Goal: Task Accomplishment & Management: Use online tool/utility

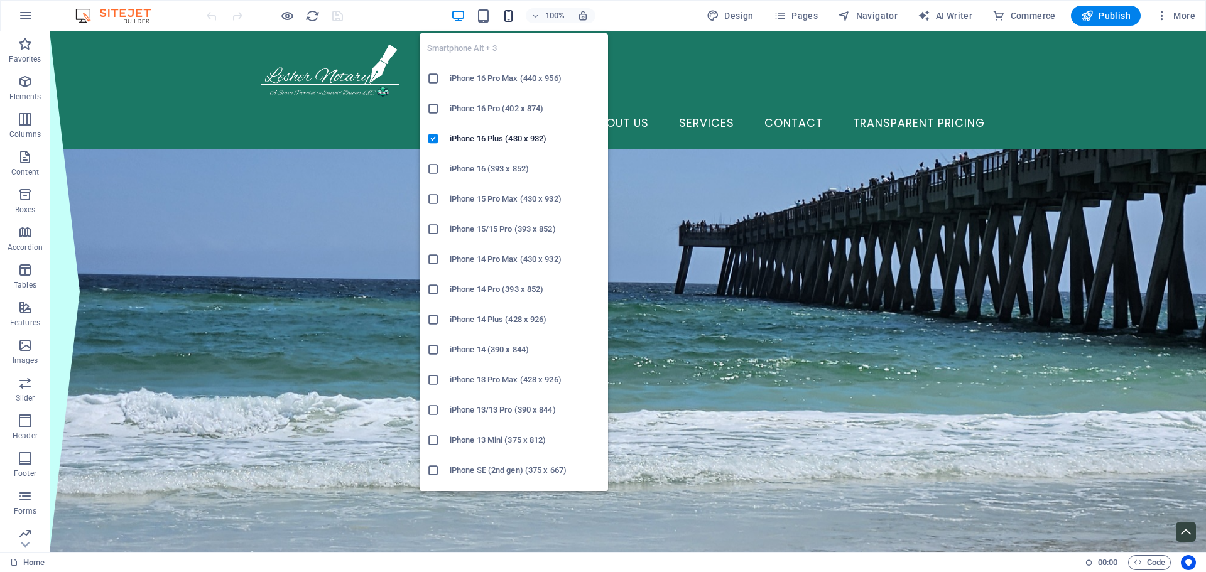
click at [514, 16] on icon "button" at bounding box center [508, 16] width 14 height 14
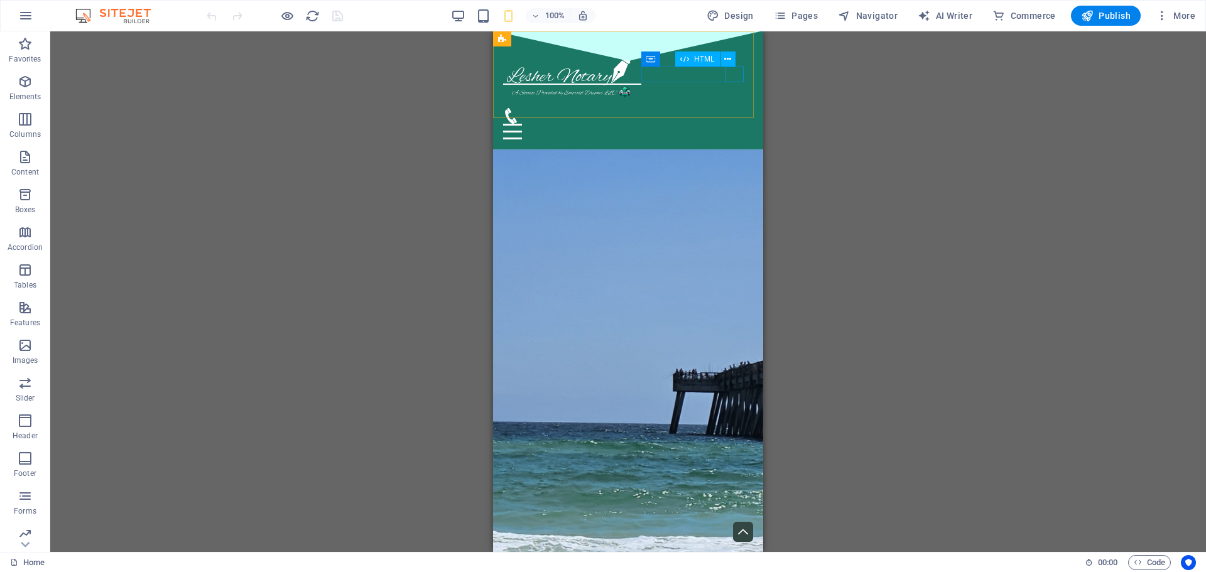
click at [741, 67] on div "HTML" at bounding box center [709, 60] width 68 height 16
click at [737, 124] on div "Menu" at bounding box center [628, 132] width 250 height 16
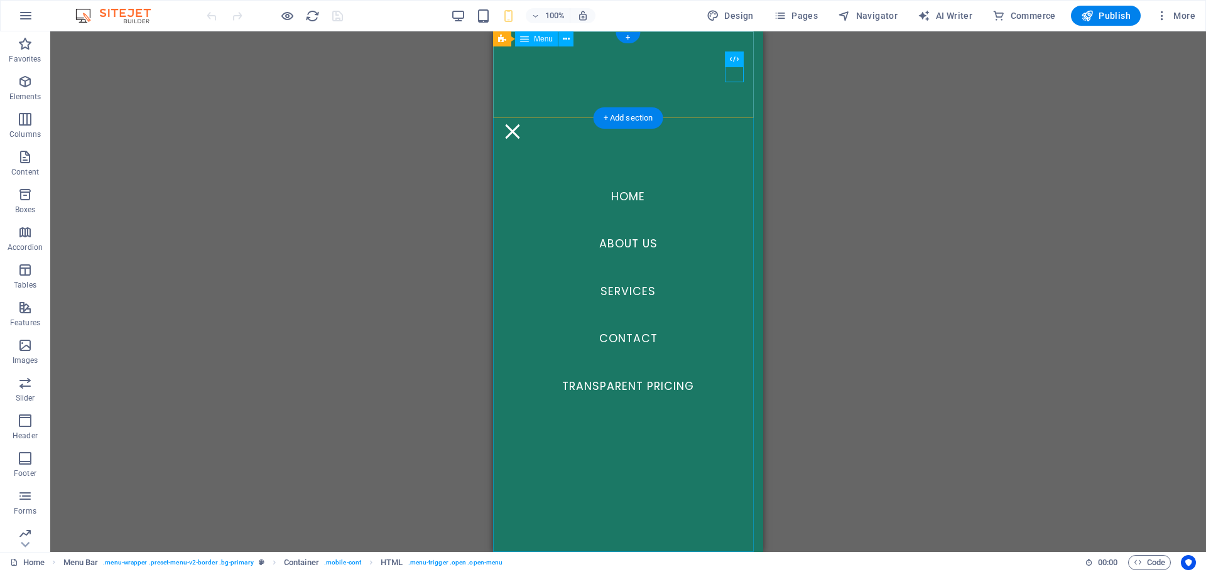
click at [659, 384] on nav "Home About Us Services Contact Transparent Pricing" at bounding box center [628, 291] width 270 height 521
click at [522, 124] on div "Menu" at bounding box center [512, 132] width 19 height 16
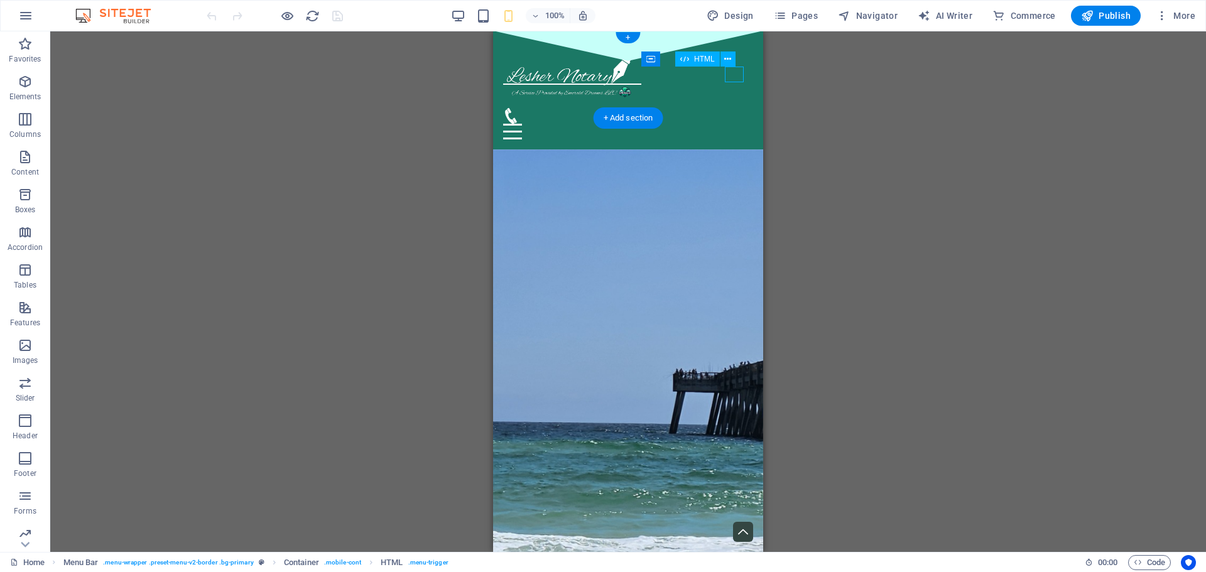
click at [737, 124] on div "Menu" at bounding box center [628, 132] width 250 height 16
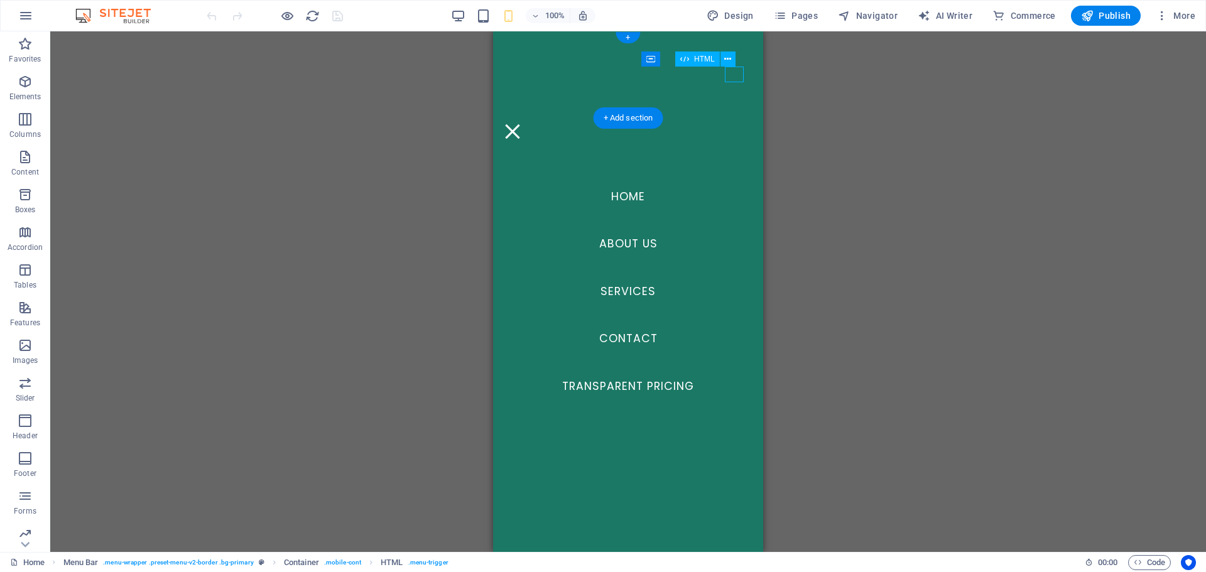
click at [522, 124] on div "Menu" at bounding box center [512, 132] width 19 height 16
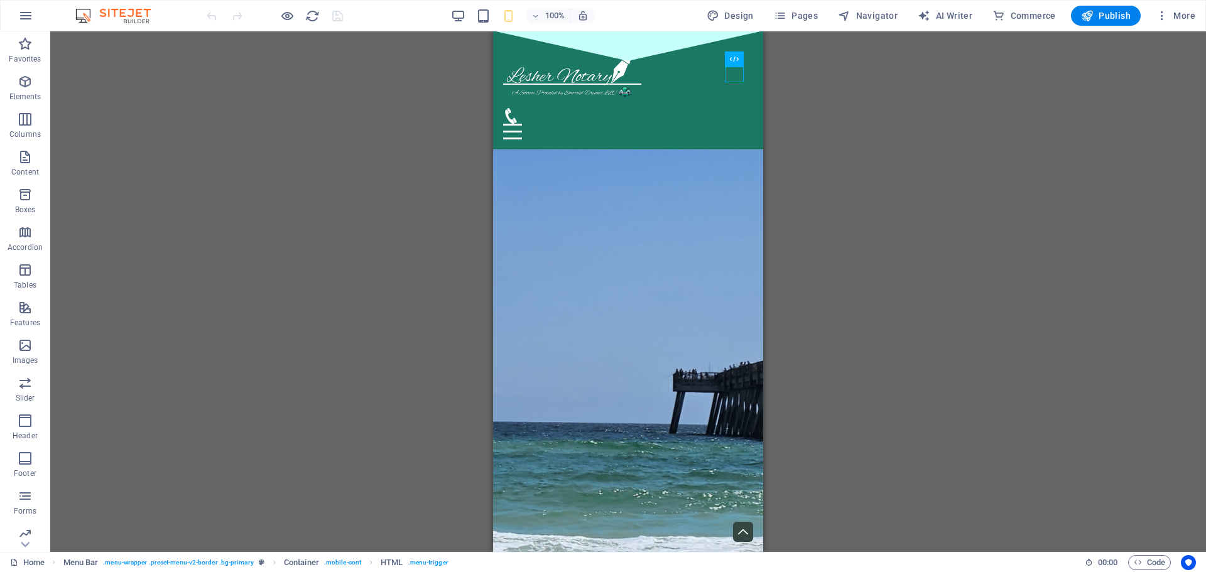
click at [1098, 260] on div "Drag here to replace the existing content. Press “Ctrl” if you want to create a…" at bounding box center [628, 291] width 1156 height 521
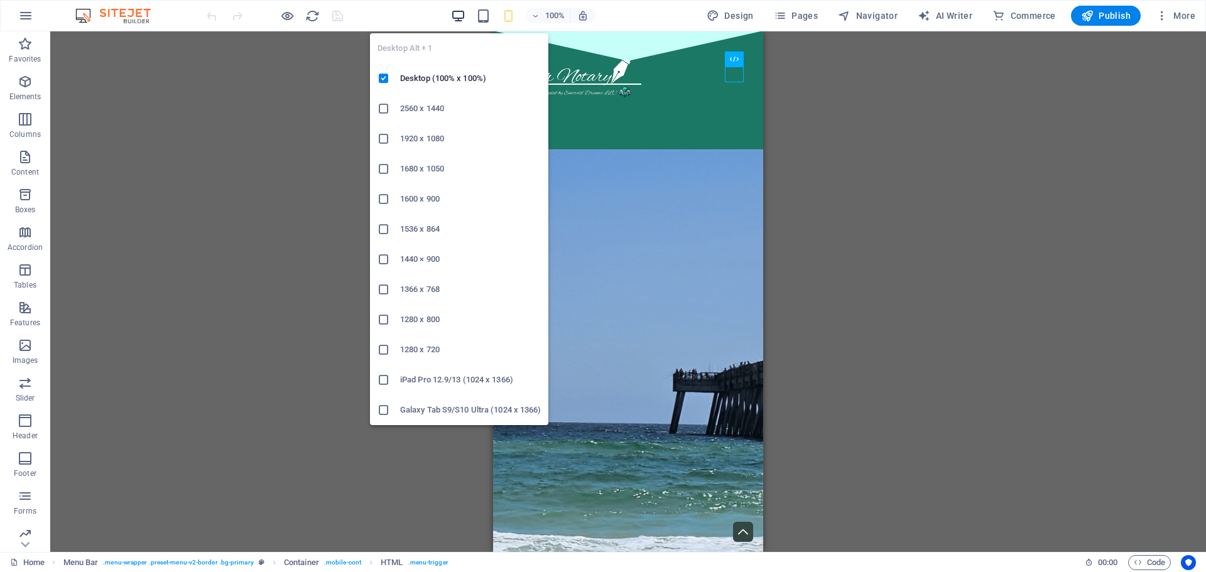
click at [463, 16] on icon "button" at bounding box center [458, 16] width 14 height 14
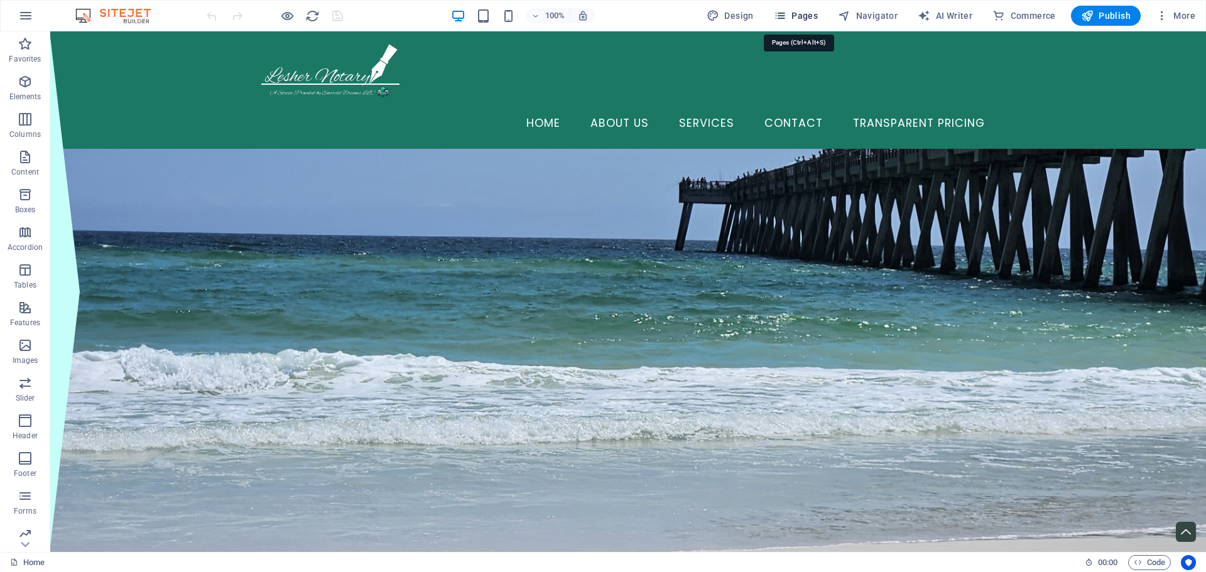
click at [799, 16] on span "Pages" at bounding box center [796, 15] width 44 height 13
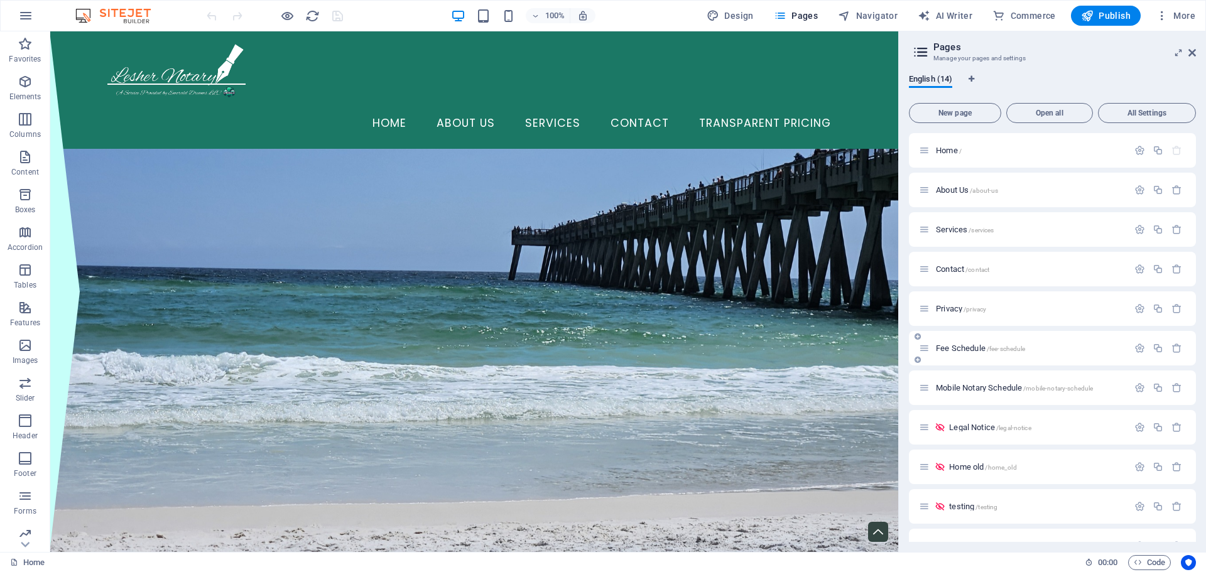
click at [994, 346] on span "/fee-schedule" at bounding box center [1006, 349] width 39 height 7
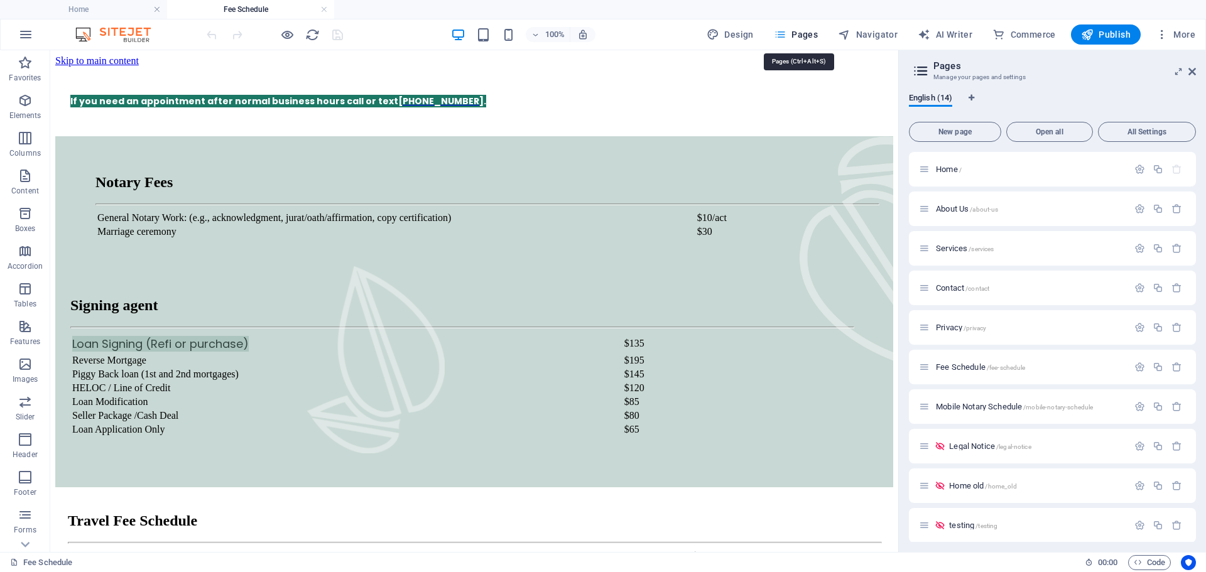
click at [813, 30] on span "Pages" at bounding box center [796, 34] width 44 height 13
click at [947, 167] on span "Home /" at bounding box center [949, 169] width 26 height 9
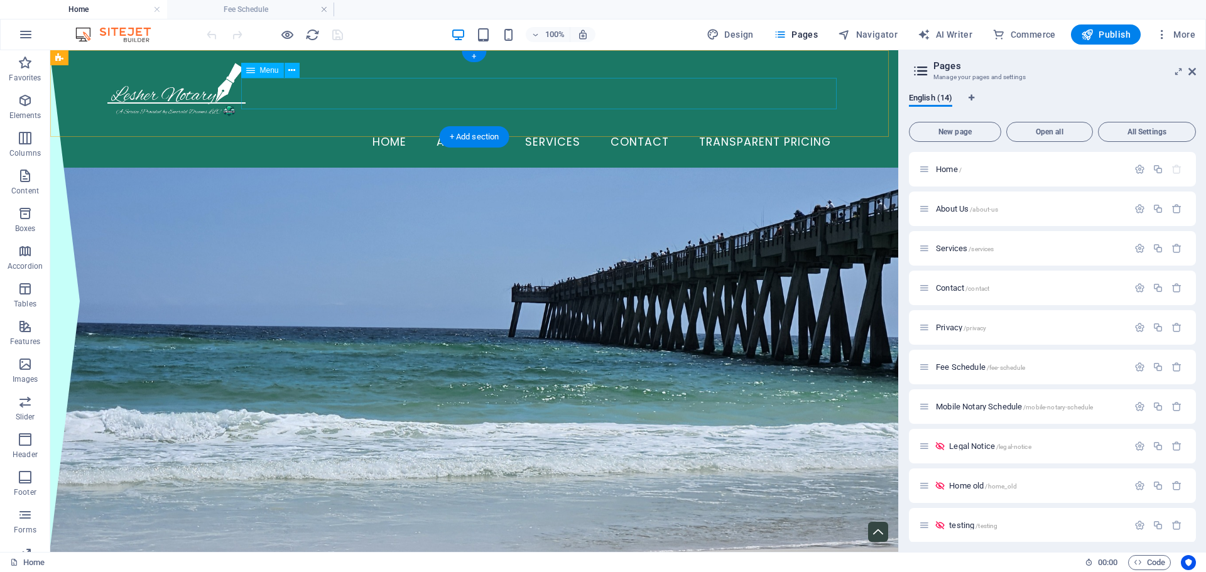
click at [757, 127] on nav "Home About Us Services Contact Transparent Pricing" at bounding box center [474, 142] width 734 height 31
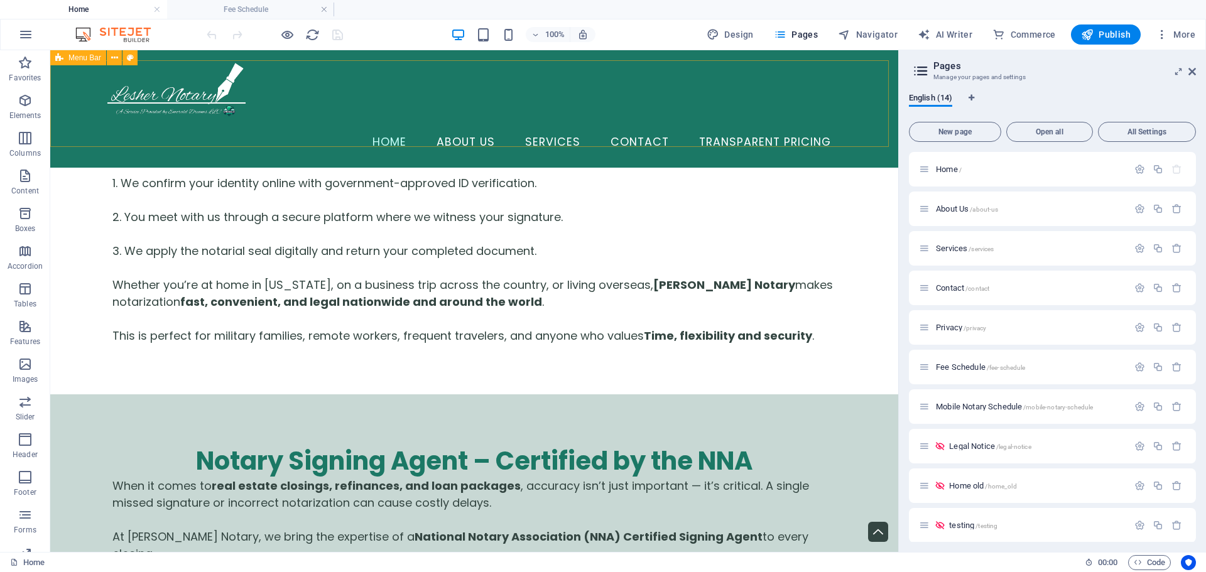
scroll to position [3015, 0]
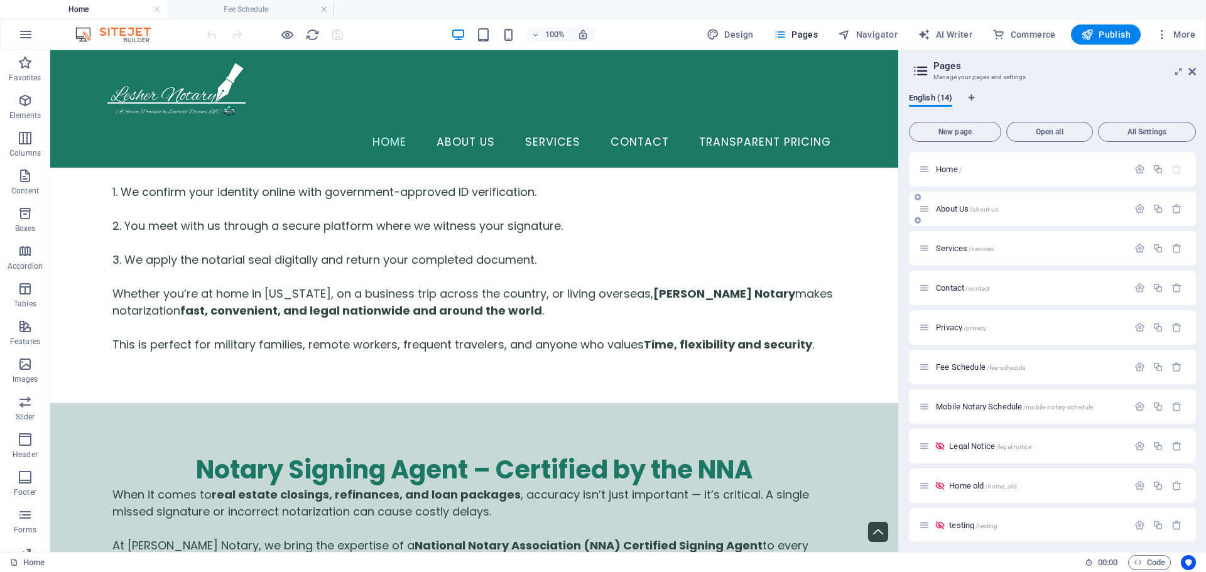
click at [945, 209] on span "About Us /about-us" at bounding box center [967, 208] width 62 height 9
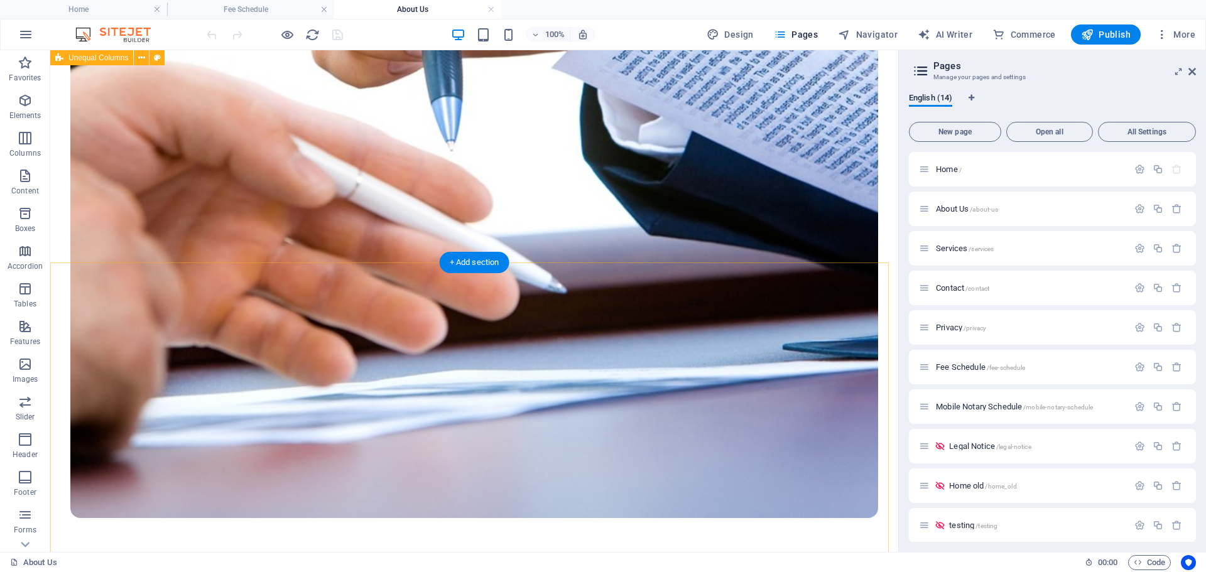
scroll to position [1783, 0]
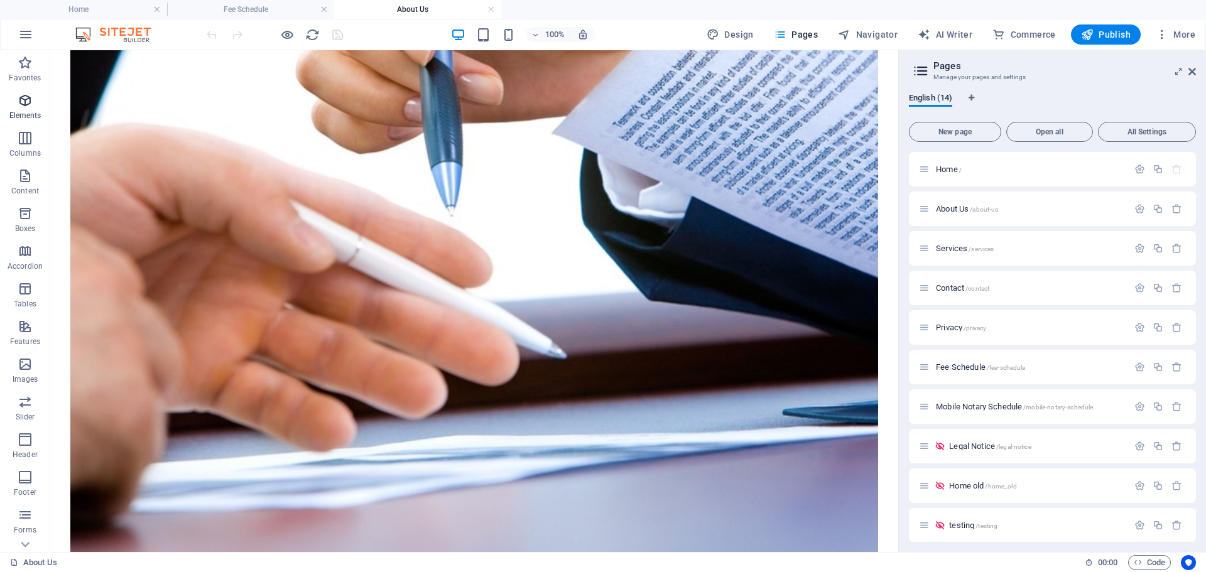
click at [24, 98] on icon "button" at bounding box center [25, 100] width 15 height 15
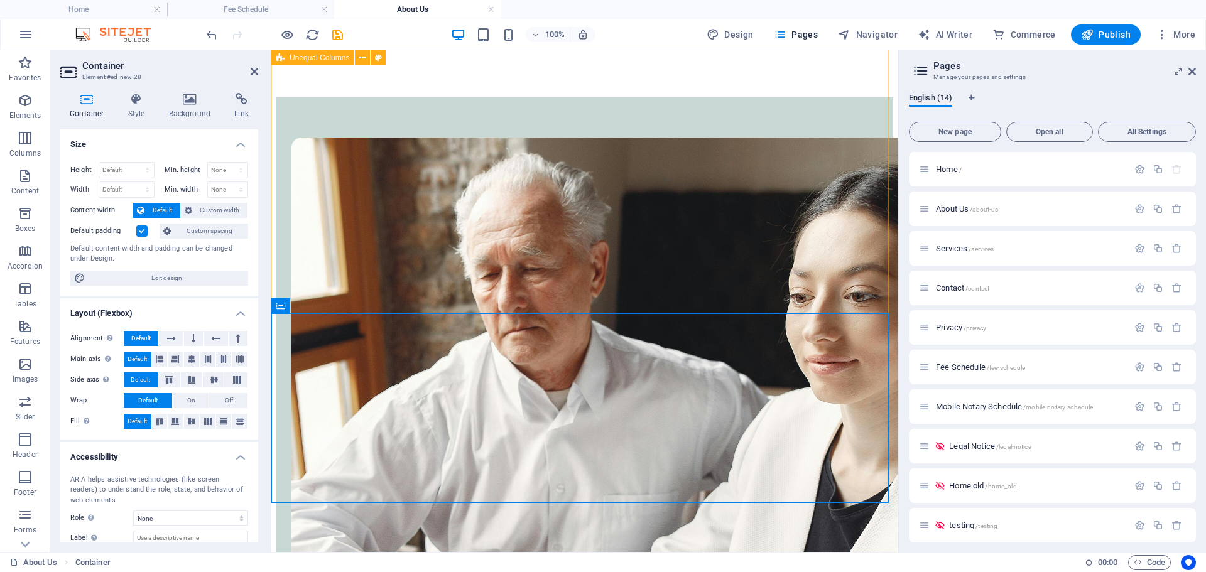
scroll to position [1949, 0]
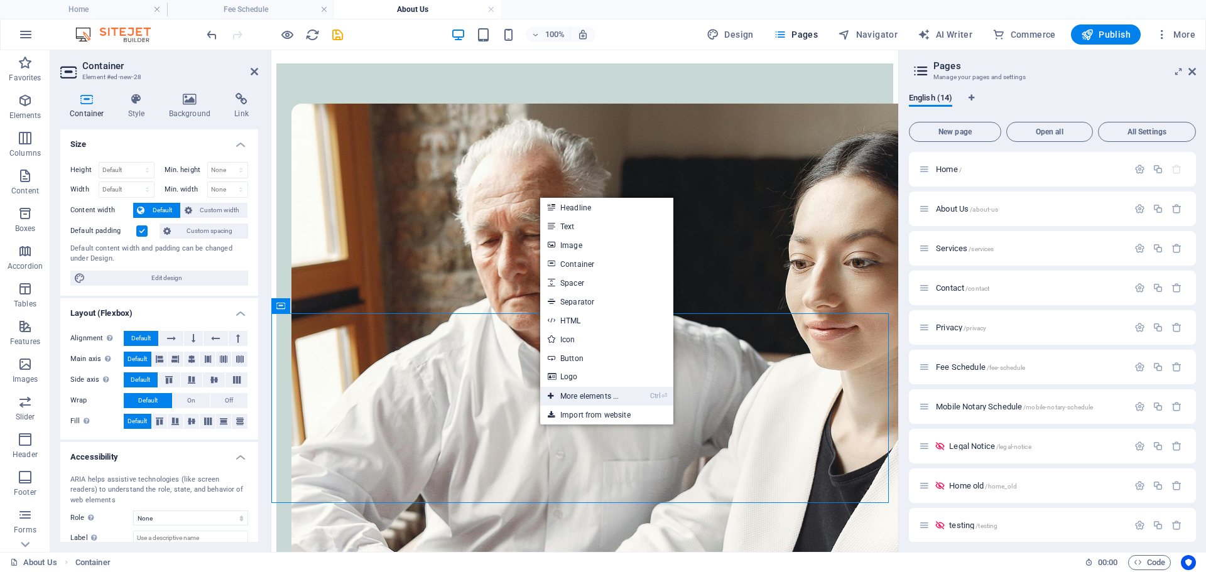
click at [582, 400] on link "Ctrl ⏎ More elements ..." at bounding box center [583, 396] width 86 height 19
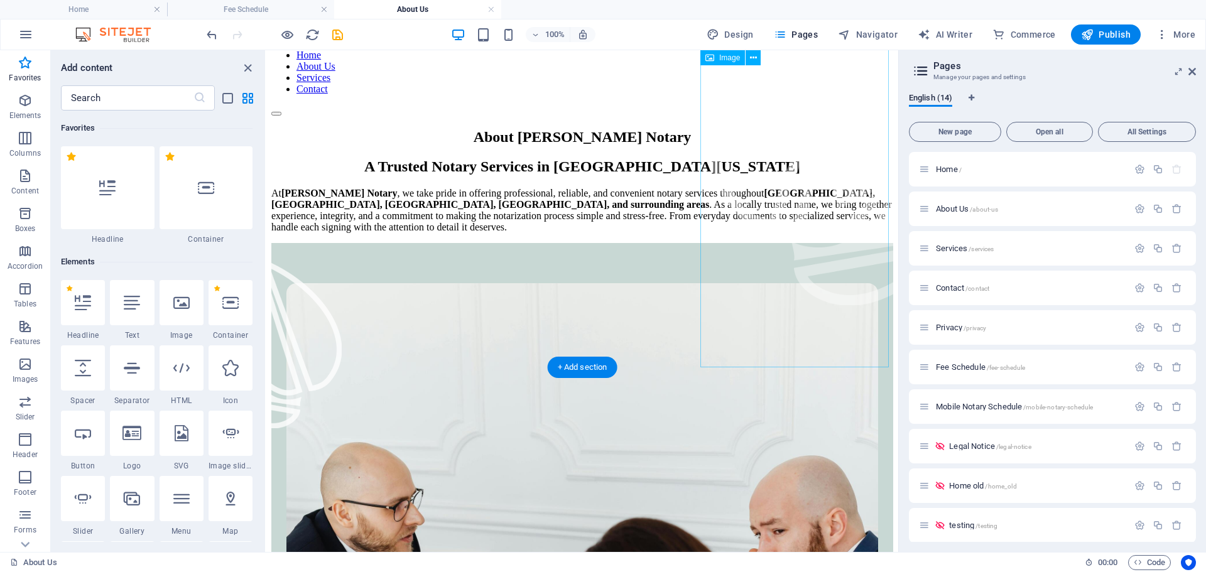
scroll to position [0, 0]
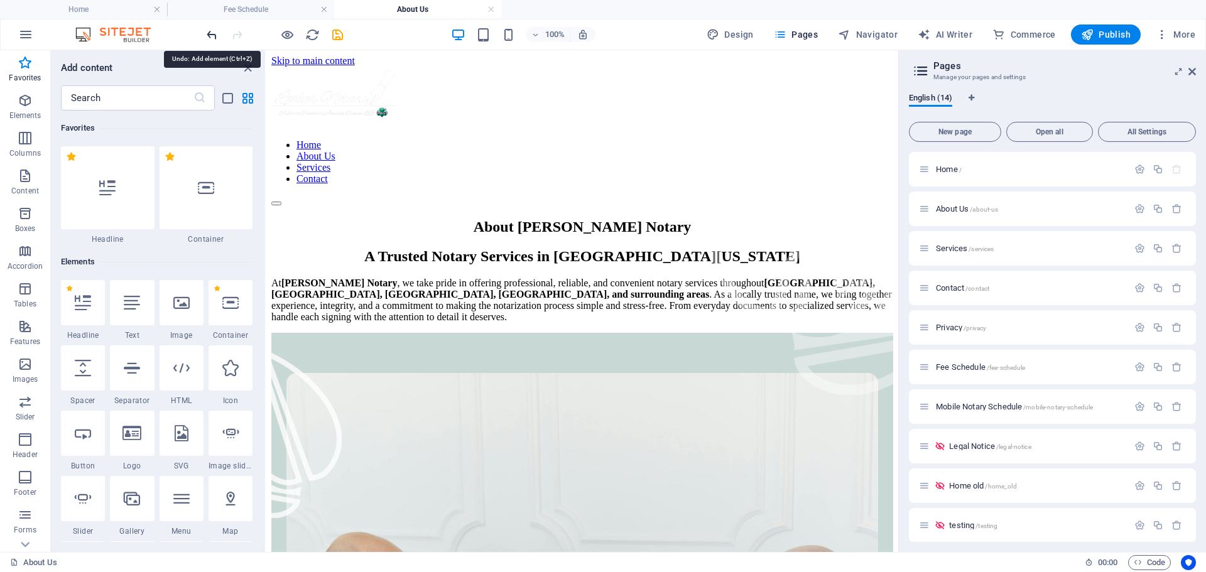
click at [212, 34] on icon "undo" at bounding box center [212, 35] width 14 height 14
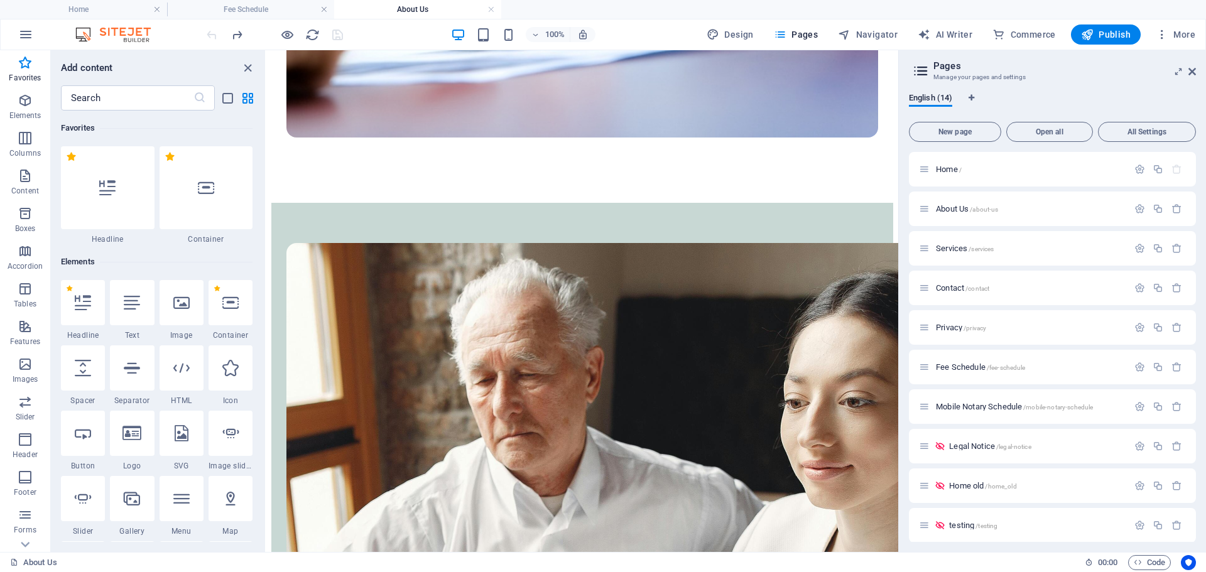
scroll to position [2005, 0]
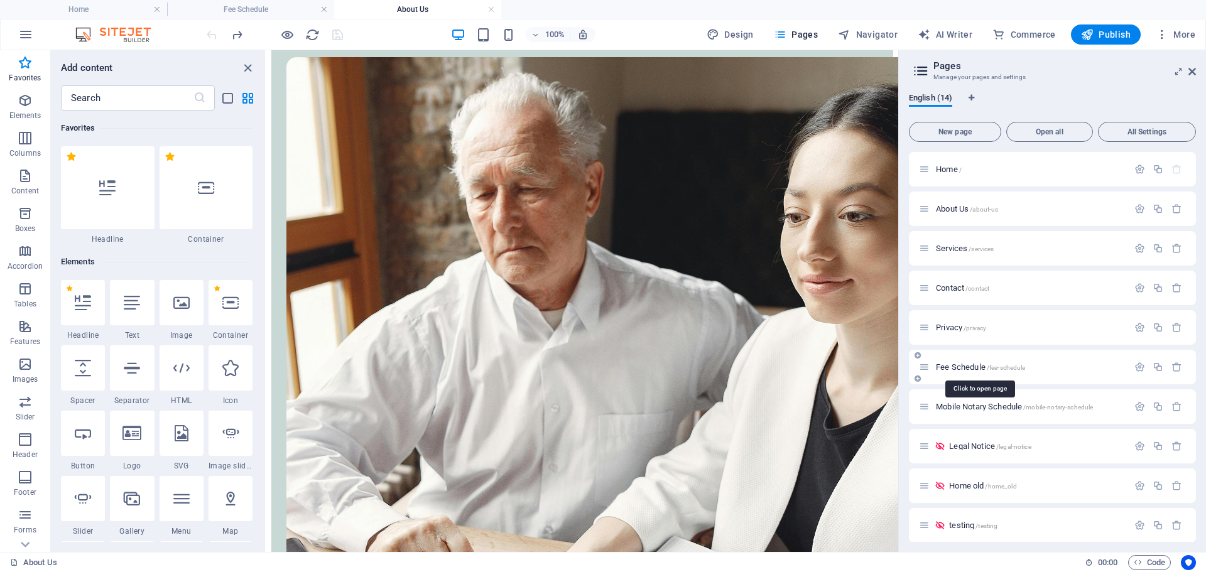
click at [954, 369] on span "Fee Schedule /fee-schedule" at bounding box center [980, 366] width 89 height 9
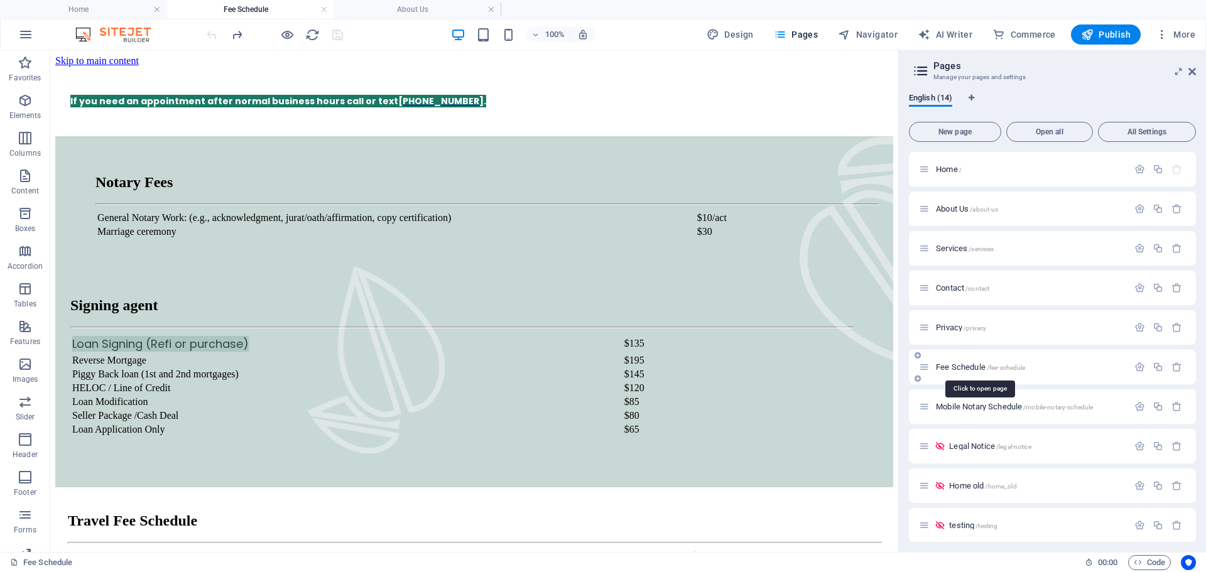
click at [958, 369] on span "Fee Schedule /fee-schedule" at bounding box center [980, 366] width 89 height 9
click at [959, 367] on span "Fee Schedule /fee-schedule" at bounding box center [980, 366] width 89 height 9
click at [1138, 366] on icon "button" at bounding box center [1140, 367] width 11 height 11
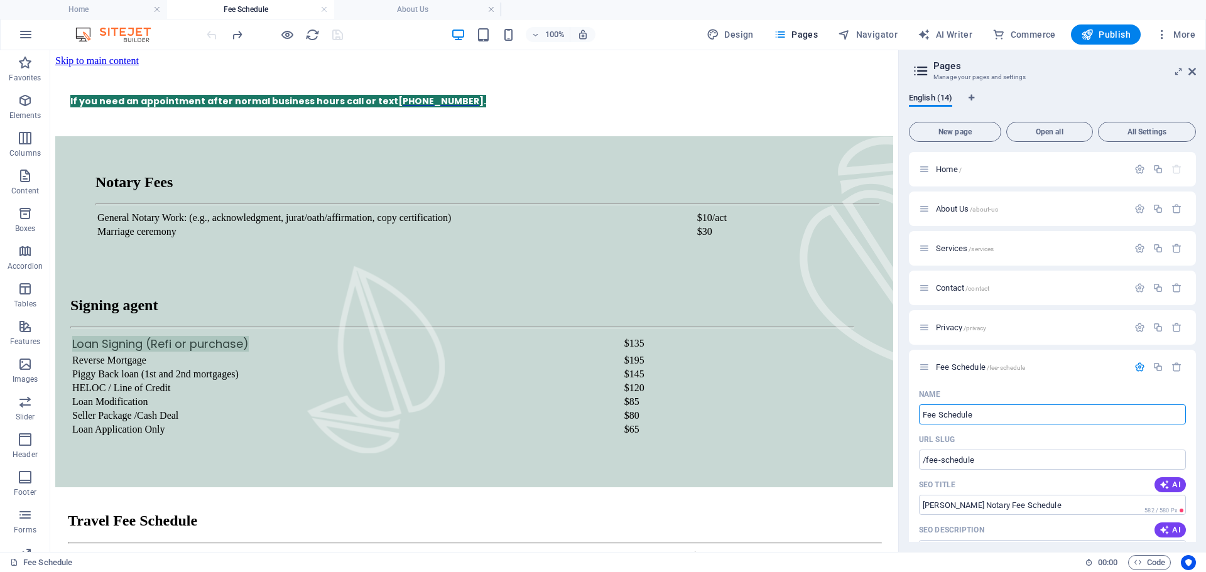
drag, startPoint x: 1046, startPoint y: 464, endPoint x: 888, endPoint y: 411, distance: 166.9
type input "Transp"
type input "/transpo"
type input "Transpa"
type input "/transp"
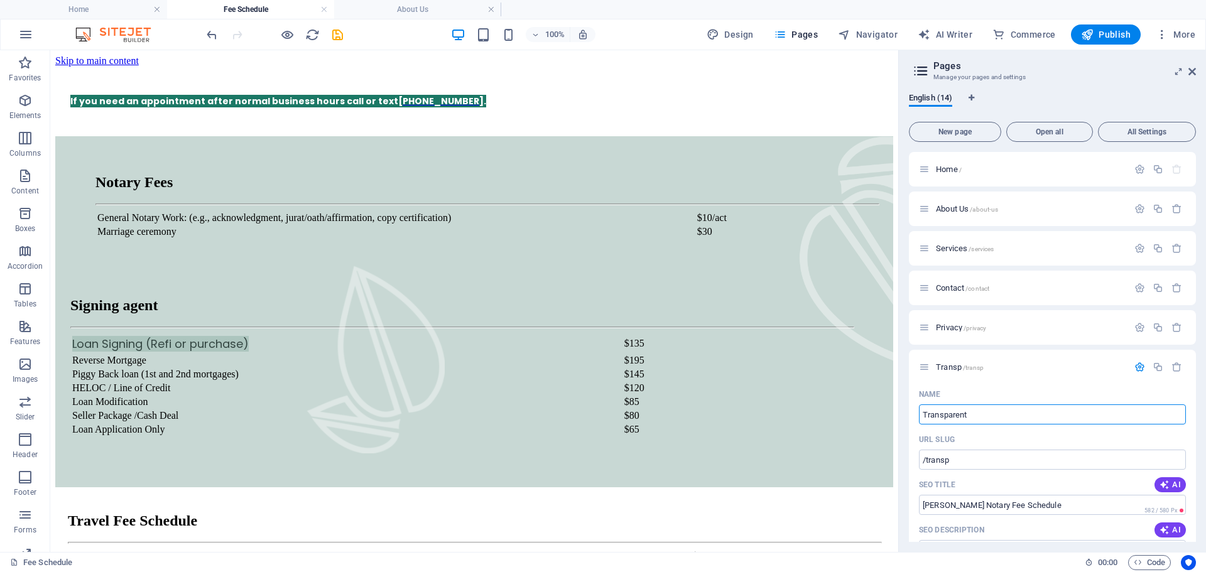
type input "Transparent"
type input "/transparent"
type input "Transparent pricing"
type input "/transparent-pricing"
type input "Transparent pricing"
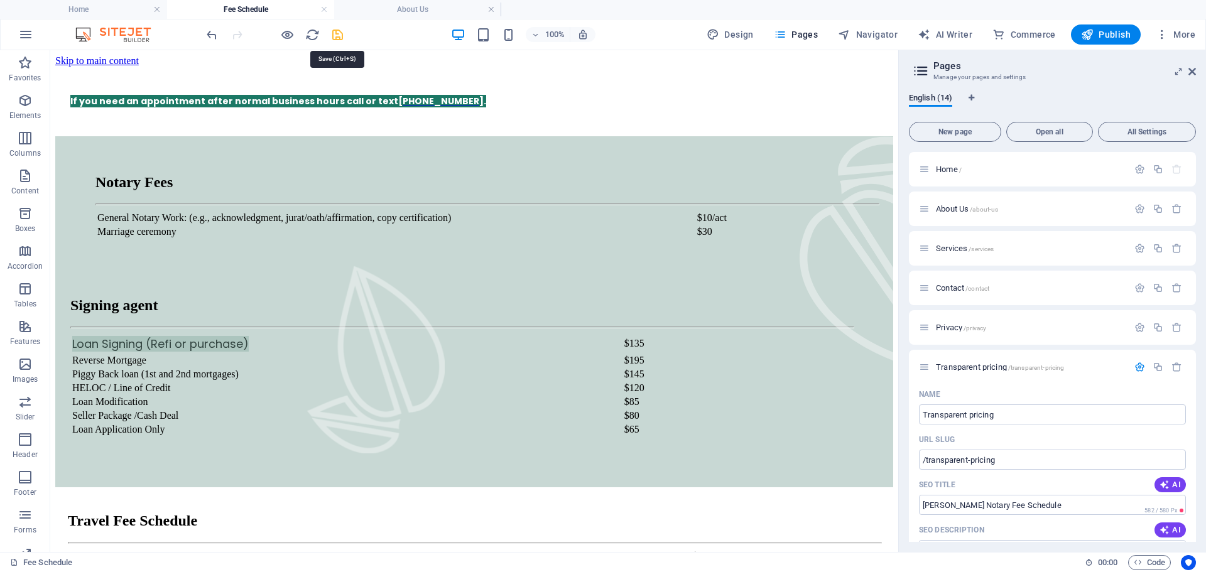
click at [331, 32] on icon "save" at bounding box center [337, 35] width 14 height 14
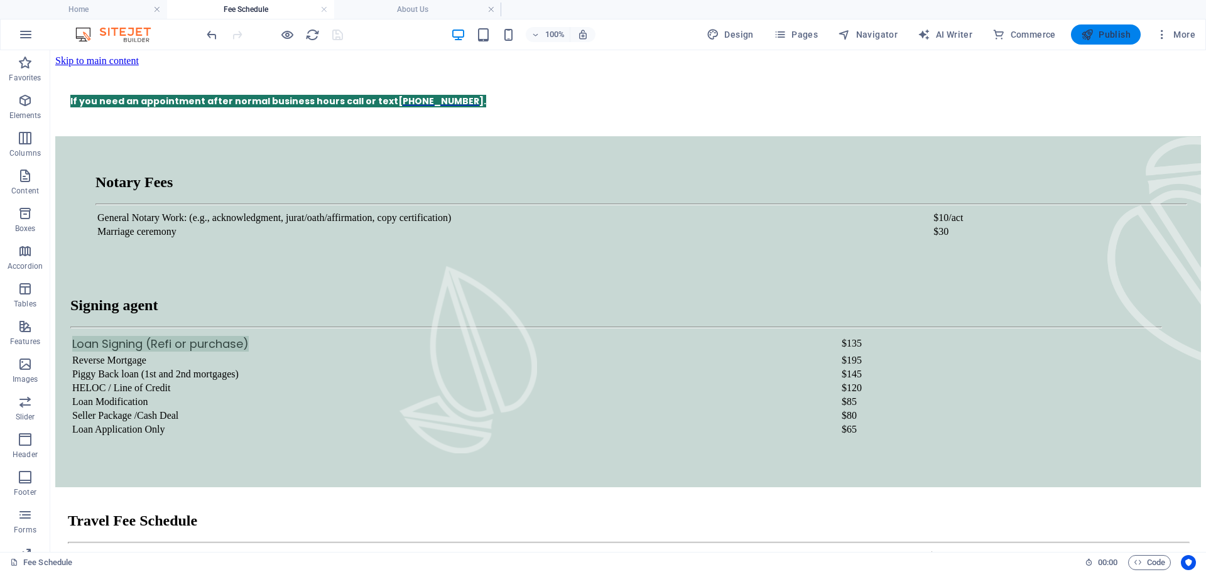
click at [1121, 38] on span "Publish" at bounding box center [1106, 34] width 50 height 13
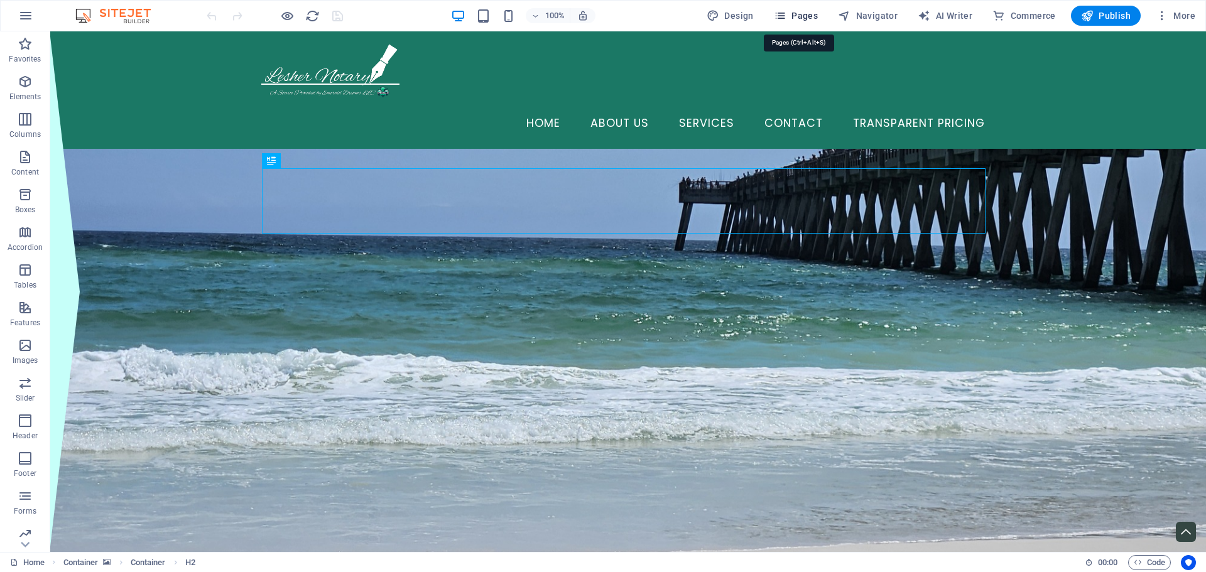
click at [807, 11] on span "Pages" at bounding box center [796, 15] width 44 height 13
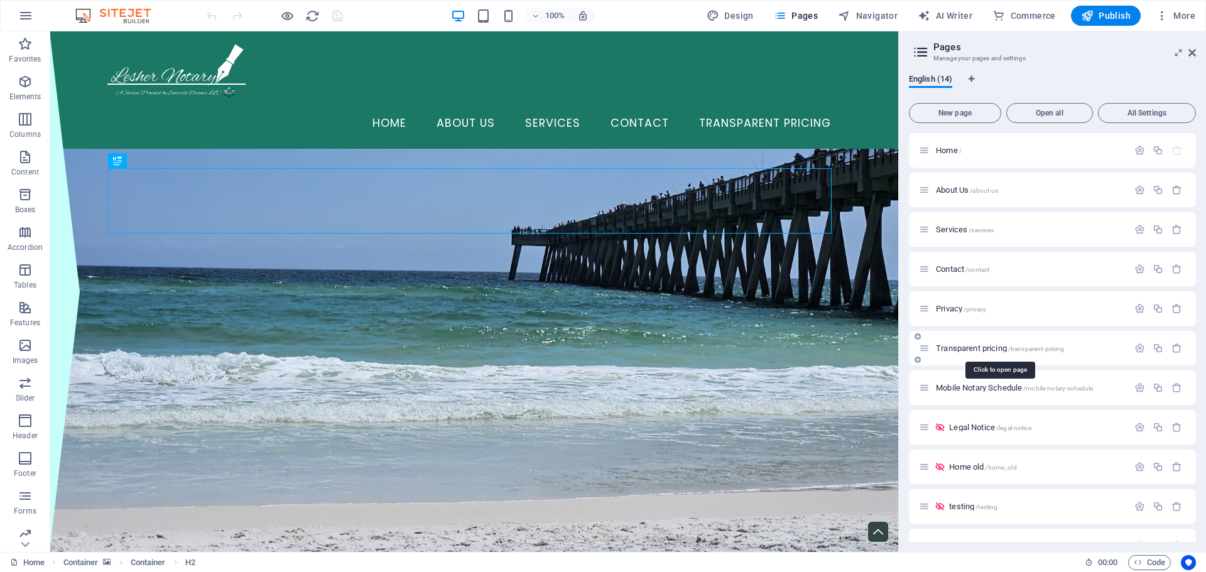
click at [991, 348] on span "Transparent pricing /transparent-pricing" at bounding box center [1000, 348] width 128 height 9
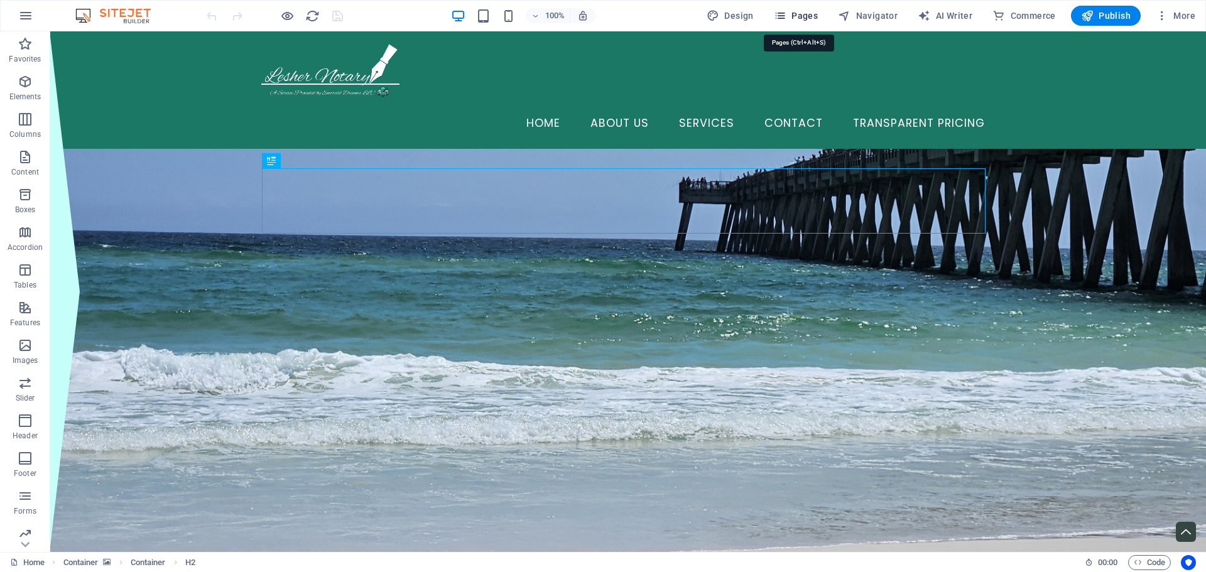
click at [781, 16] on icon "button" at bounding box center [780, 15] width 13 height 13
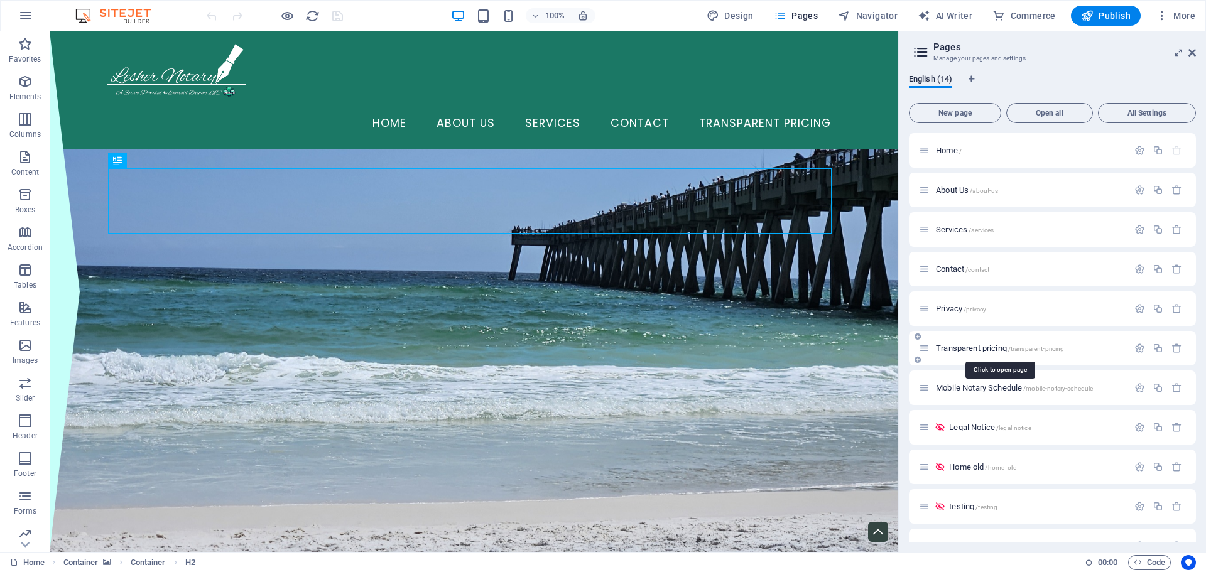
click at [1019, 350] on span "/transparent-pricing" at bounding box center [1036, 349] width 57 height 7
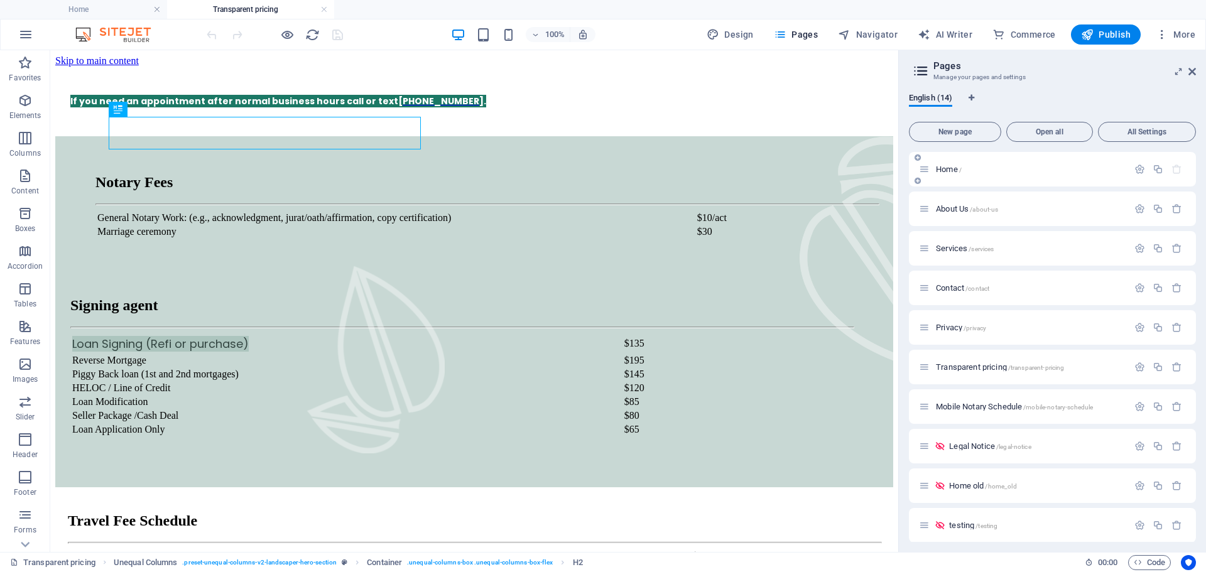
click at [959, 168] on span "Home /" at bounding box center [949, 169] width 26 height 9
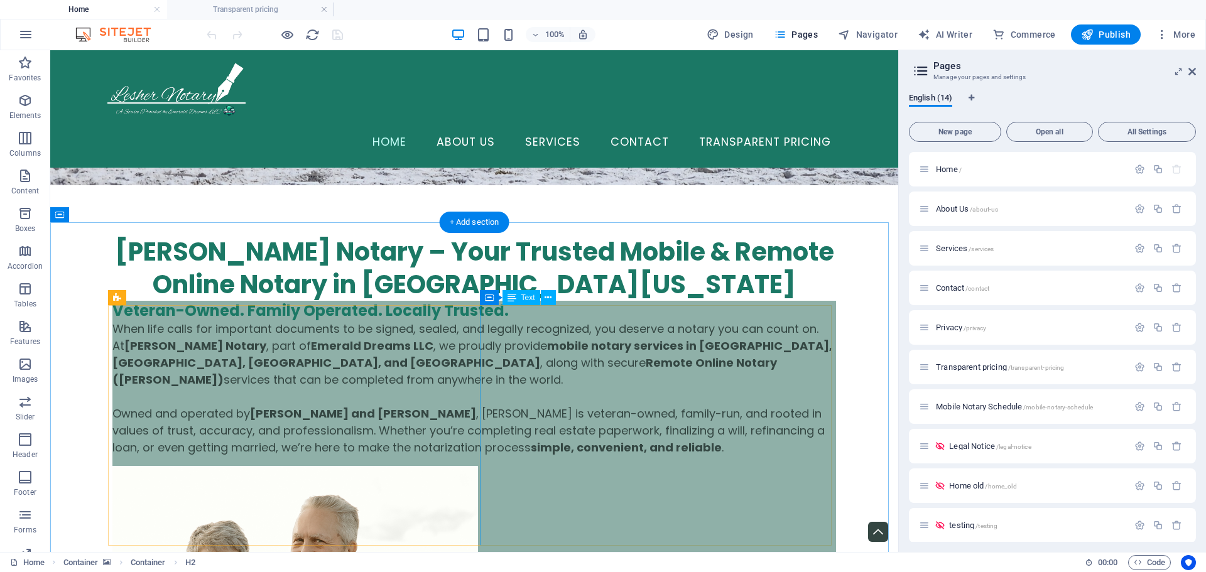
scroll to position [126, 0]
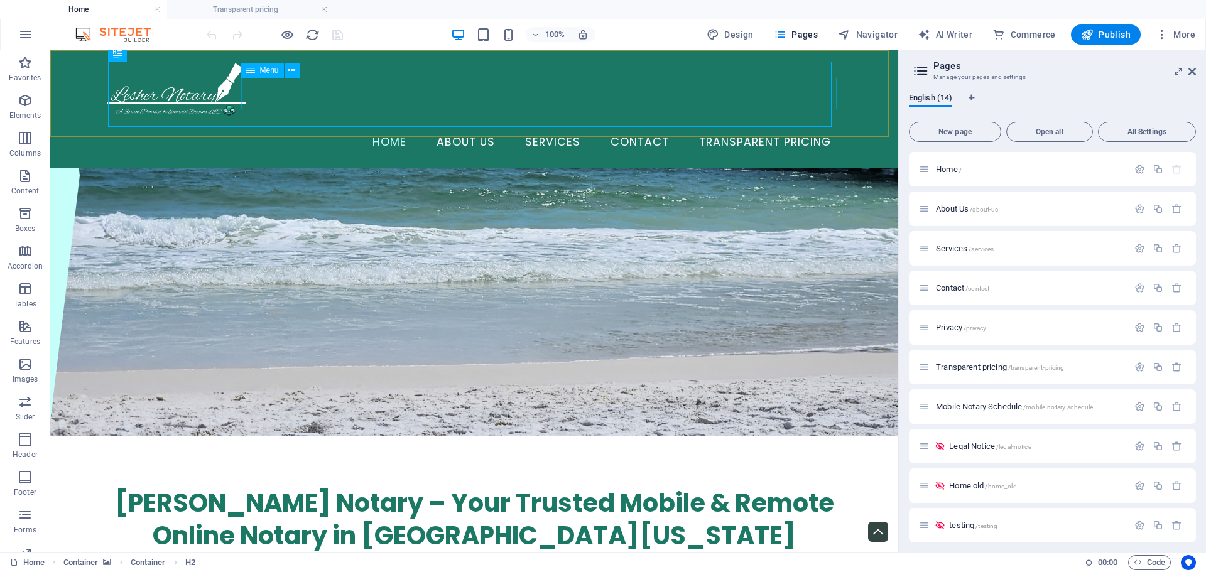
click at [766, 127] on nav "Home About Us Services Contact Transparent Pricing" at bounding box center [474, 142] width 734 height 31
click at [291, 70] on icon at bounding box center [291, 70] width 7 height 13
click at [290, 68] on icon at bounding box center [291, 70] width 7 height 13
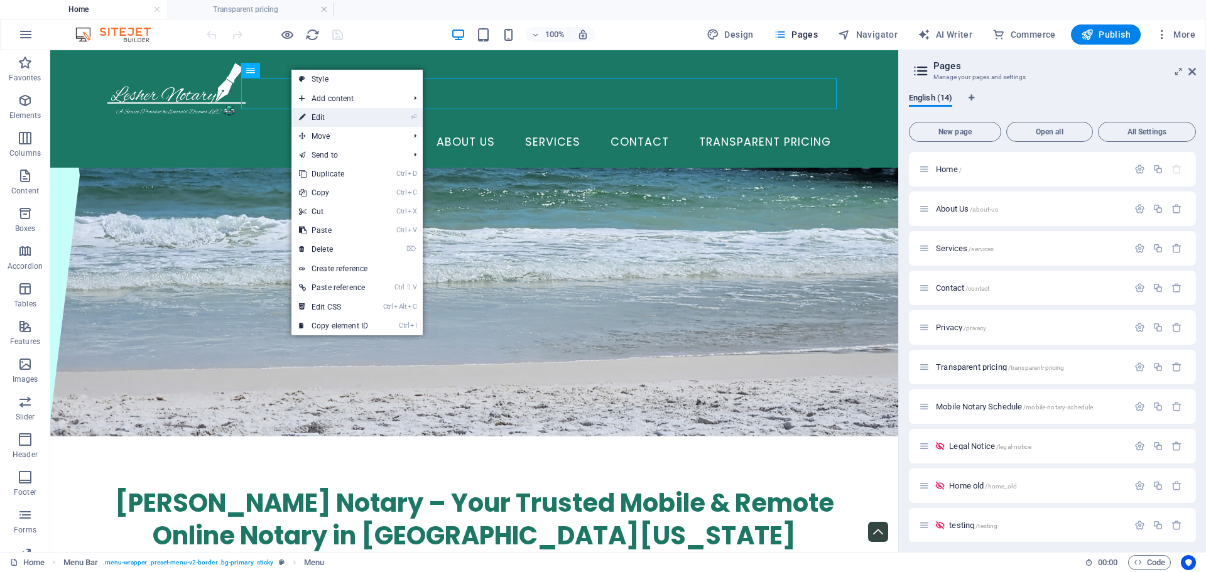
drag, startPoint x: 320, startPoint y: 112, endPoint x: 49, endPoint y: 62, distance: 275.9
click at [320, 112] on link "⏎ Edit" at bounding box center [333, 117] width 84 height 19
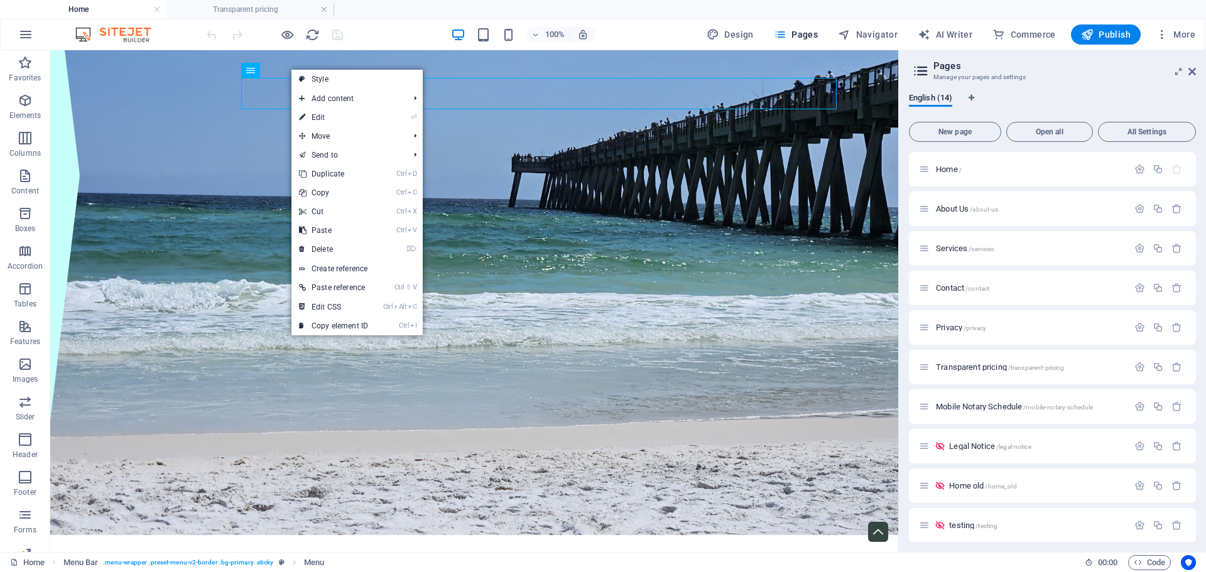
select select
select select "1"
select select
select select "2"
select select
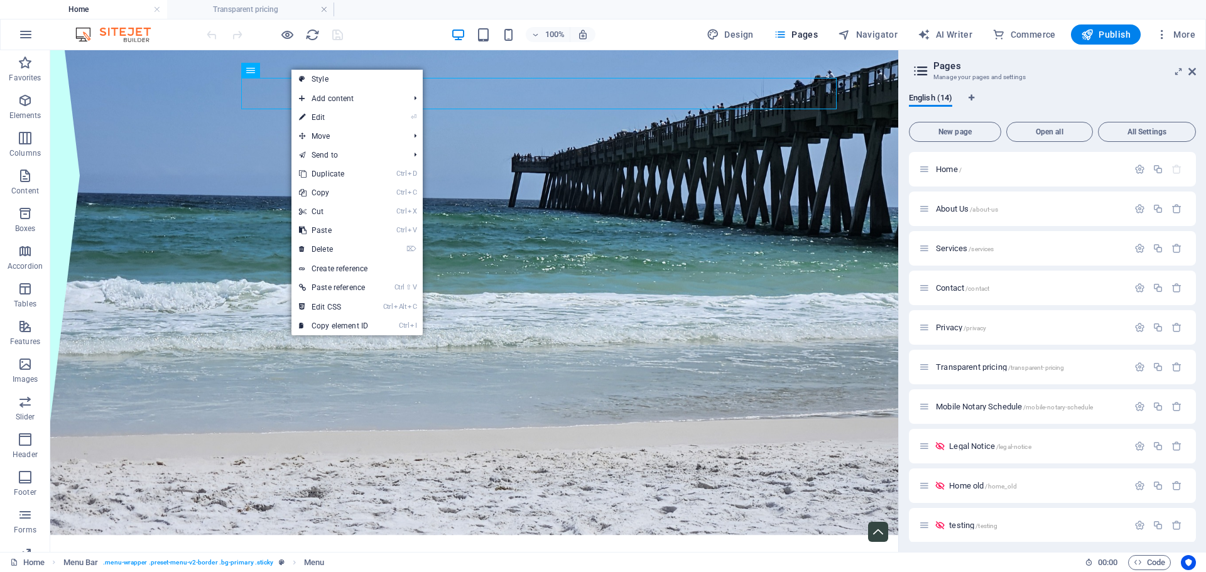
select select "3"
select select
select select "5"
select select "overlay"
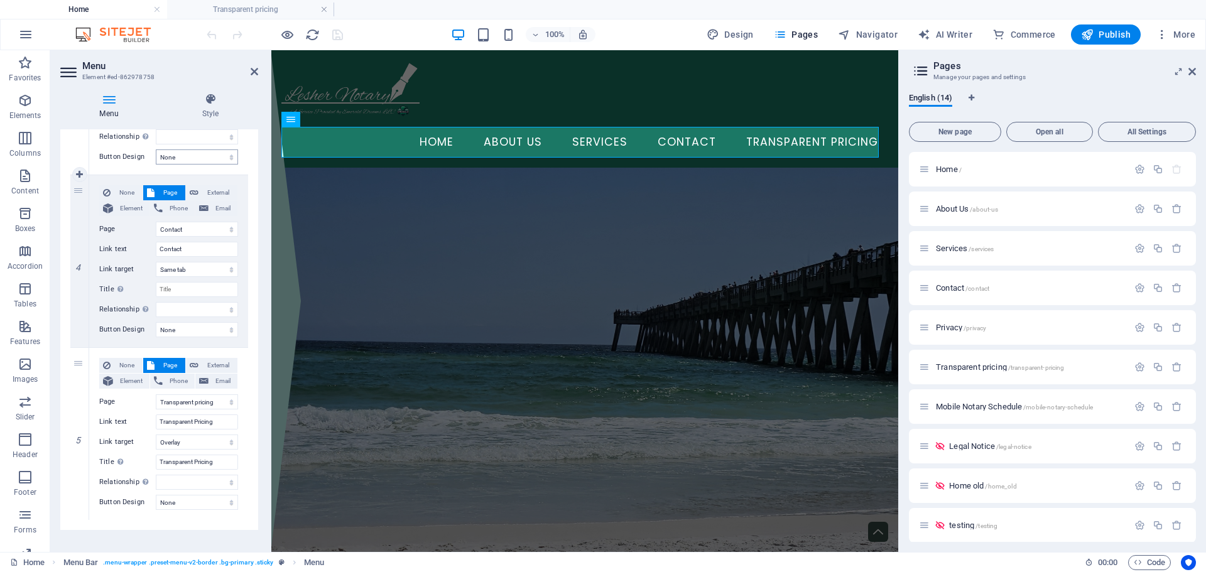
scroll to position [605, 0]
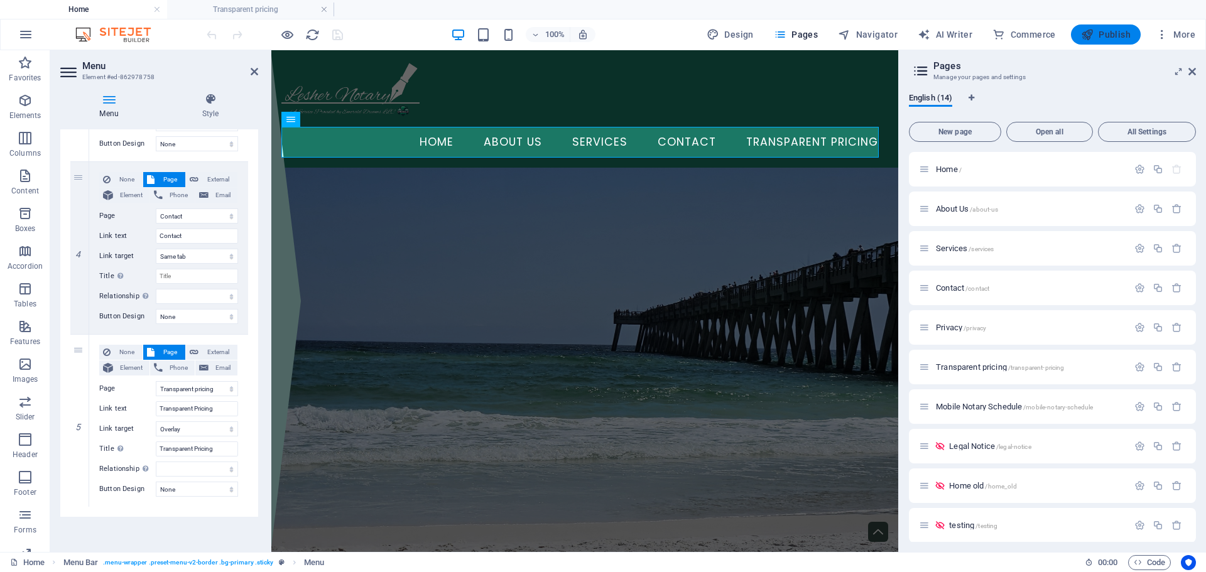
click at [1112, 37] on span "Publish" at bounding box center [1106, 34] width 50 height 13
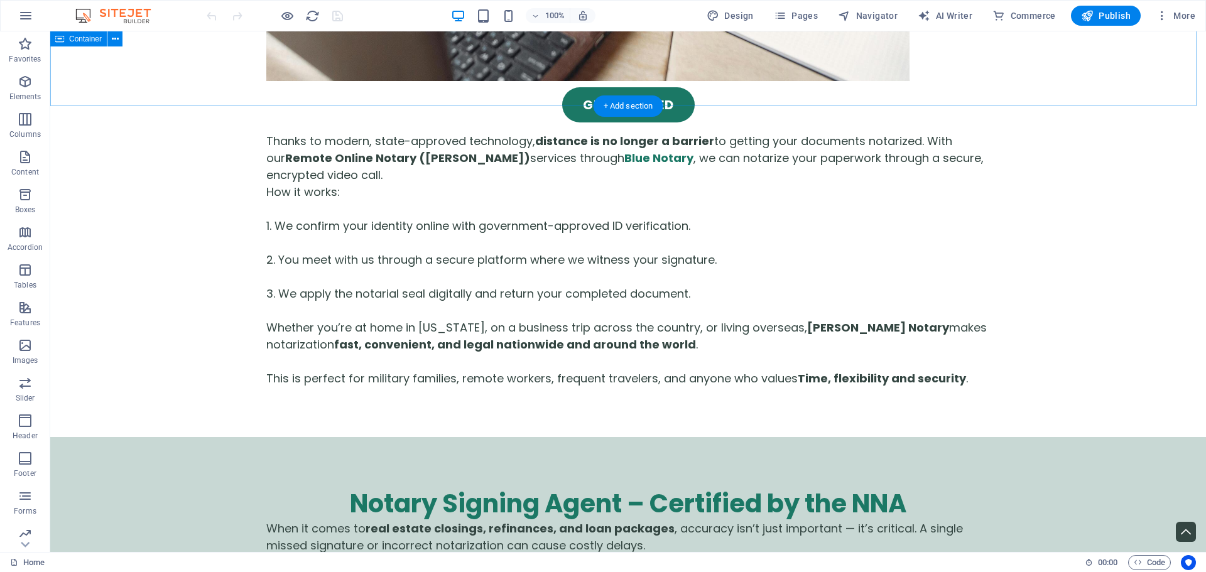
scroll to position [3015, 0]
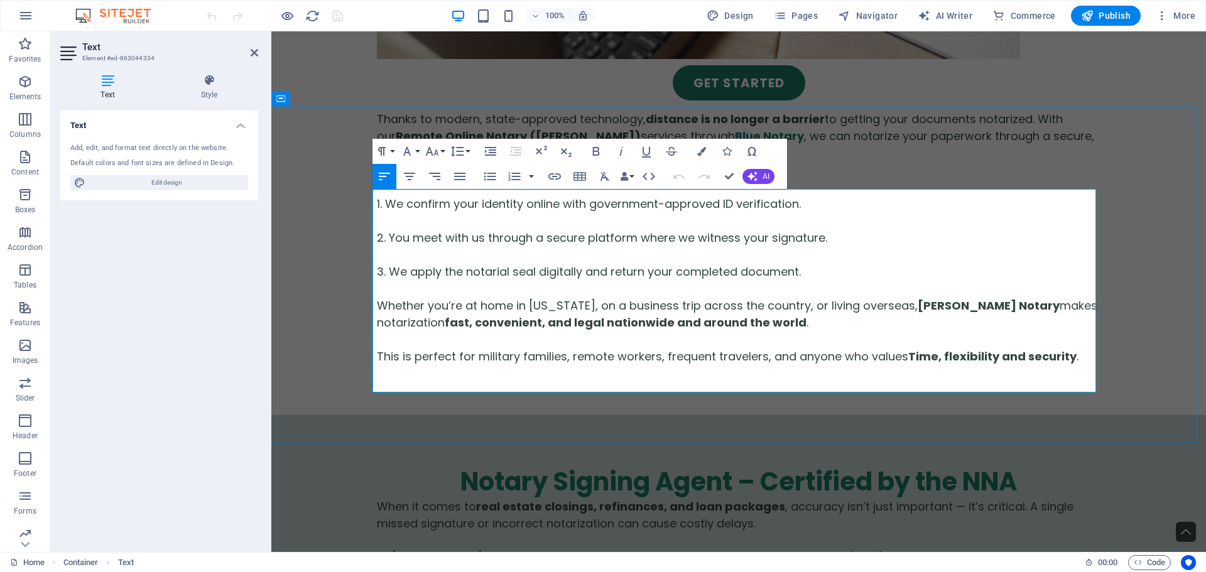
drag, startPoint x: 883, startPoint y: 334, endPoint x: 765, endPoint y: 334, distance: 118.1
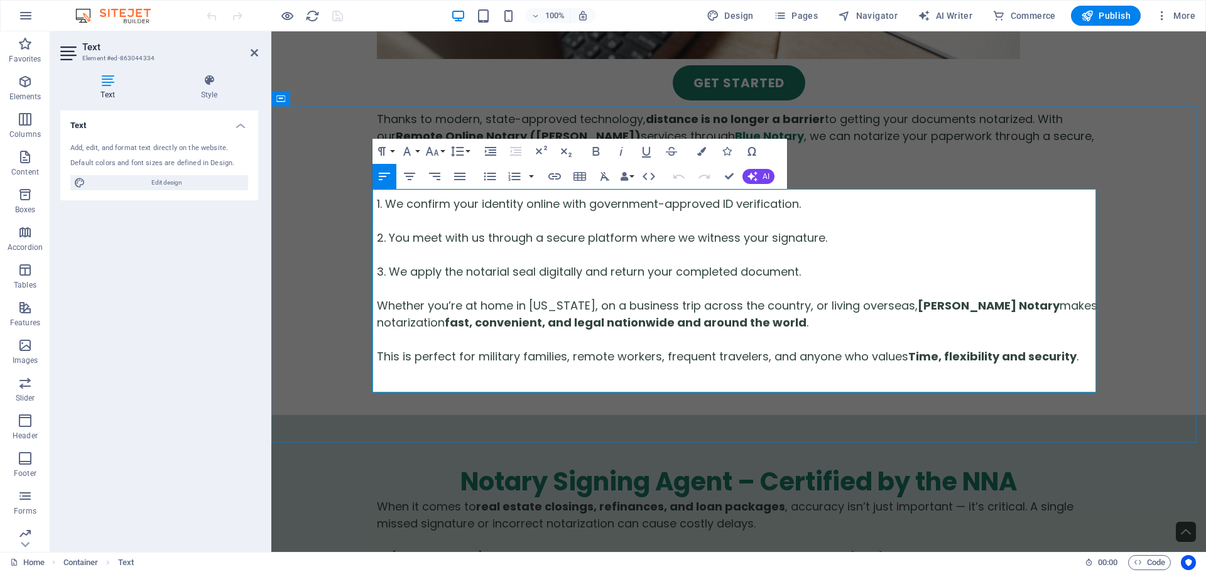
drag, startPoint x: 823, startPoint y: 335, endPoint x: 806, endPoint y: 332, distance: 17.1
click at [822, 302] on icon "button" at bounding box center [820, 300] width 15 height 15
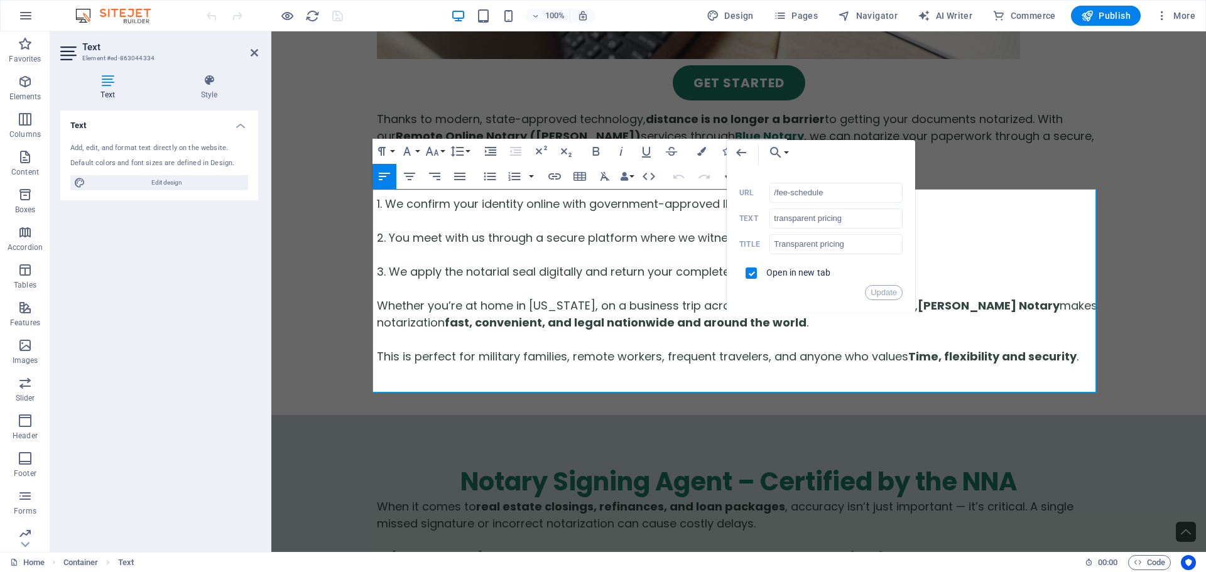
drag, startPoint x: 881, startPoint y: 183, endPoint x: 761, endPoint y: 197, distance: 121.4
click at [761, 197] on div "/fee-schedule URL" at bounding box center [820, 193] width 163 height 21
click at [824, 187] on input "/fee-schedule" at bounding box center [836, 193] width 133 height 20
drag, startPoint x: 829, startPoint y: 191, endPoint x: 778, endPoint y: 197, distance: 51.3
click at [778, 197] on input "/fee-schedule" at bounding box center [836, 193] width 133 height 20
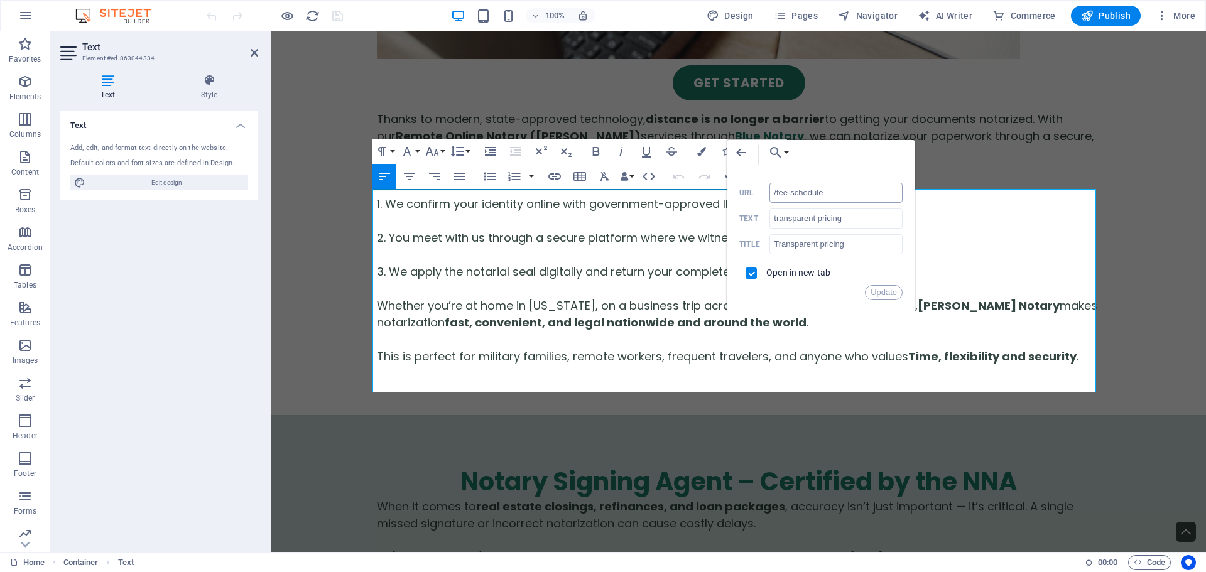
click at [840, 197] on input "/fee-schedule" at bounding box center [836, 193] width 133 height 20
drag, startPoint x: 841, startPoint y: 195, endPoint x: 777, endPoint y: 193, distance: 63.5
click at [777, 193] on input "/fee-schedule" at bounding box center [836, 193] width 133 height 20
type input "/transparent-pricing"
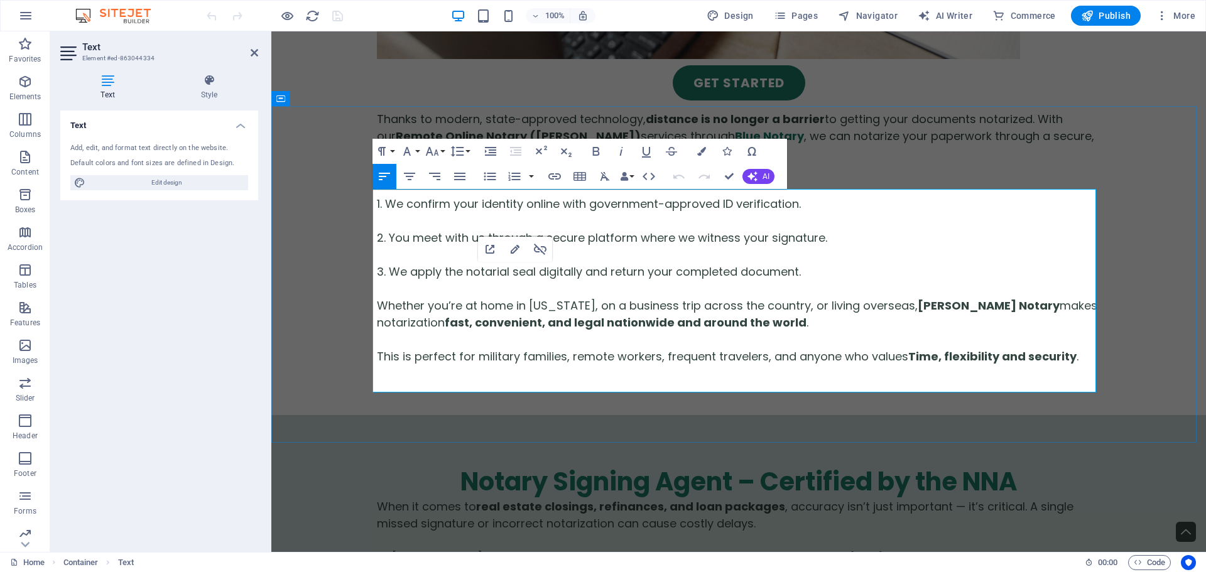
click at [643, 178] on icon "button" at bounding box center [648, 176] width 15 height 15
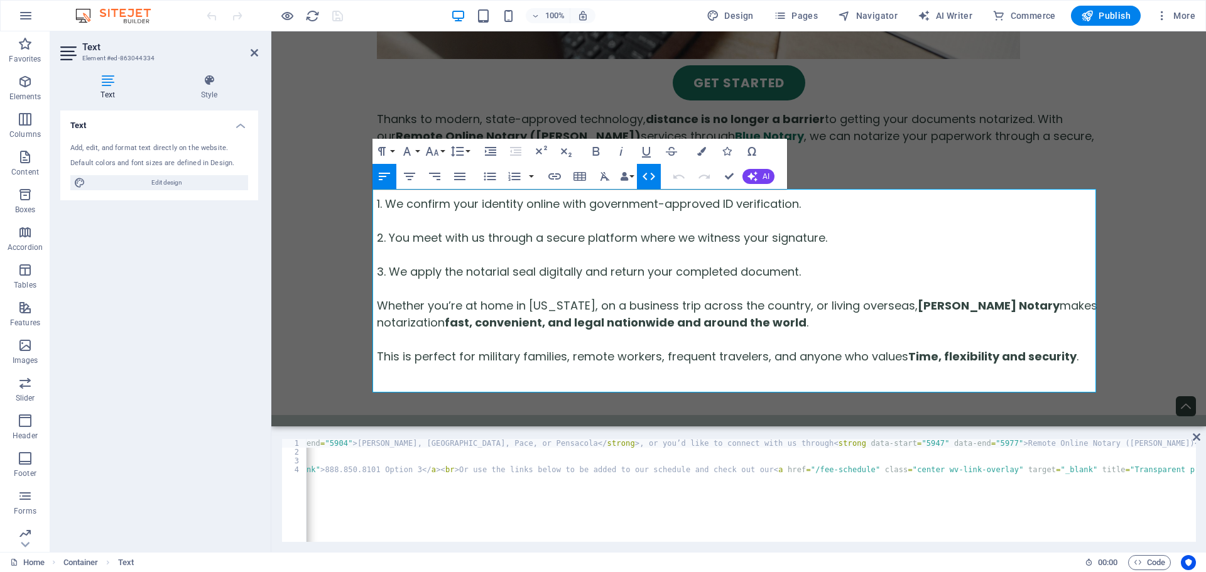
scroll to position [0, 1064]
drag, startPoint x: 750, startPoint y: 469, endPoint x: 700, endPoint y: 471, distance: 49.6
click at [700, 471] on div "< p data-start = "5749" data-end = "6042" > Finding a < strong data-start = "57…" at bounding box center [995, 498] width 3506 height 118
type textarea "<p>&nbsp;<br>Call to schedule at: <a href="tel:850.943.5550" title="Local Telep…"
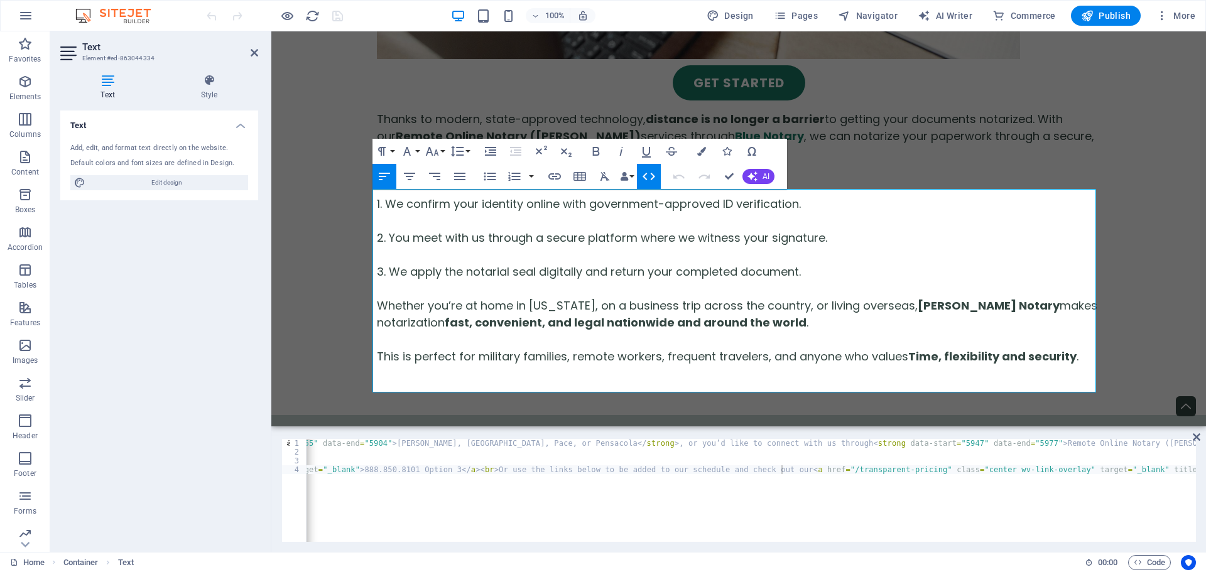
click at [376, 21] on div "100% Design Pages Navigator AI Writer Commerce Publish More" at bounding box center [702, 16] width 996 height 20
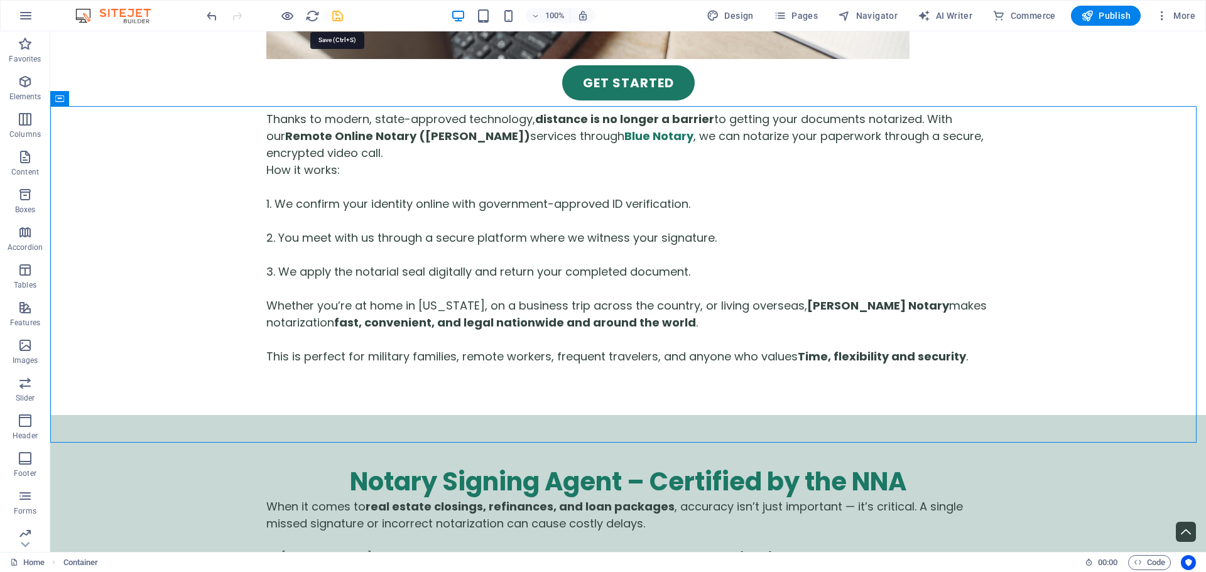
click at [337, 12] on icon "save" at bounding box center [337, 16] width 14 height 14
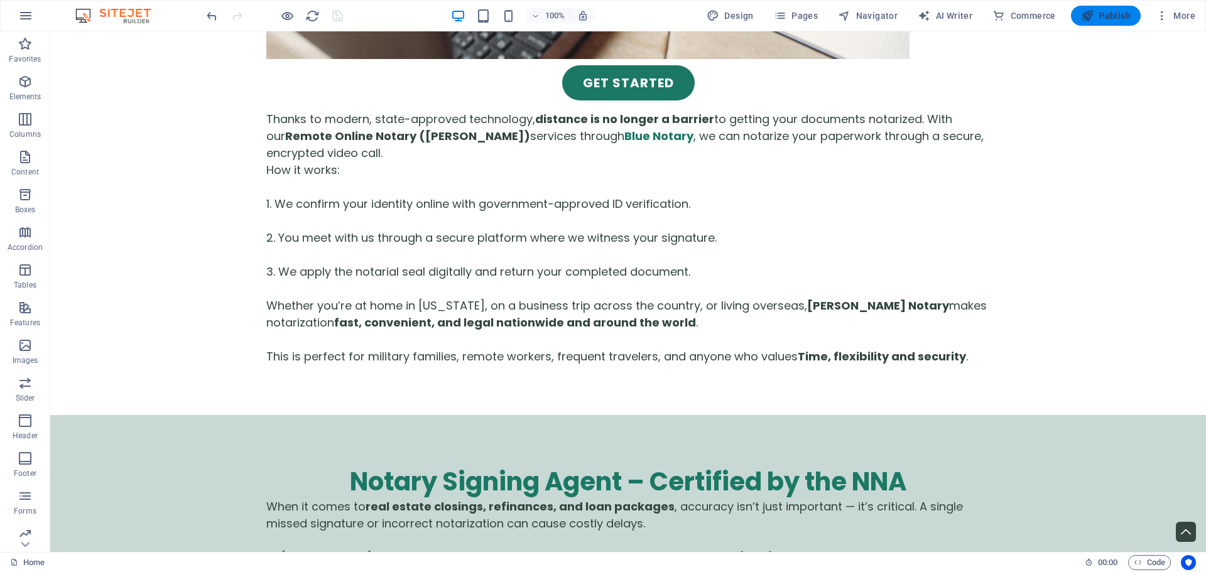
click at [1106, 13] on span "Publish" at bounding box center [1106, 15] width 50 height 13
